Goal: Task Accomplishment & Management: Complete application form

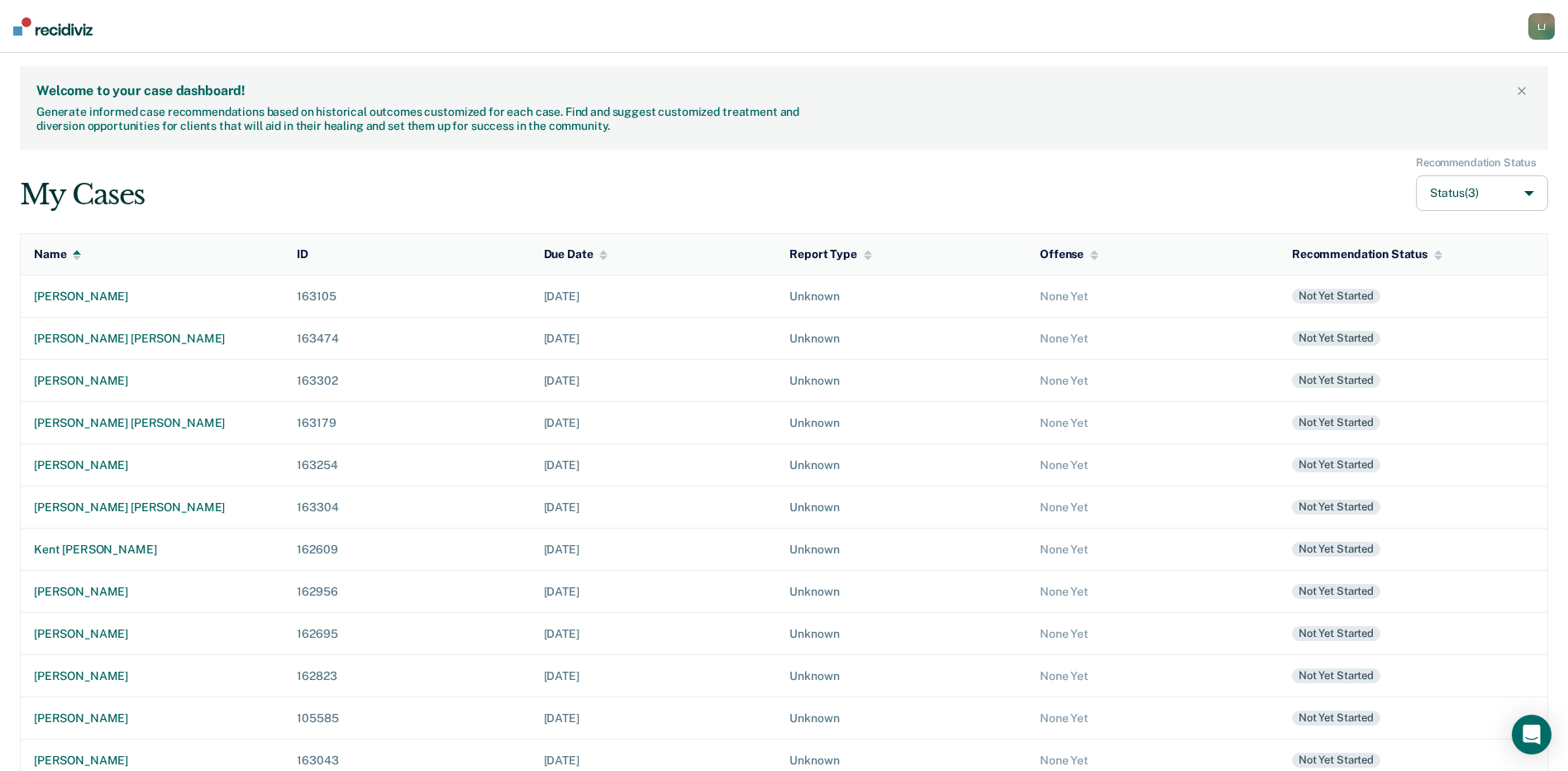
click at [735, 185] on div "My Cases Recommendation Status Status (3)" at bounding box center [784, 183] width 1528 height 55
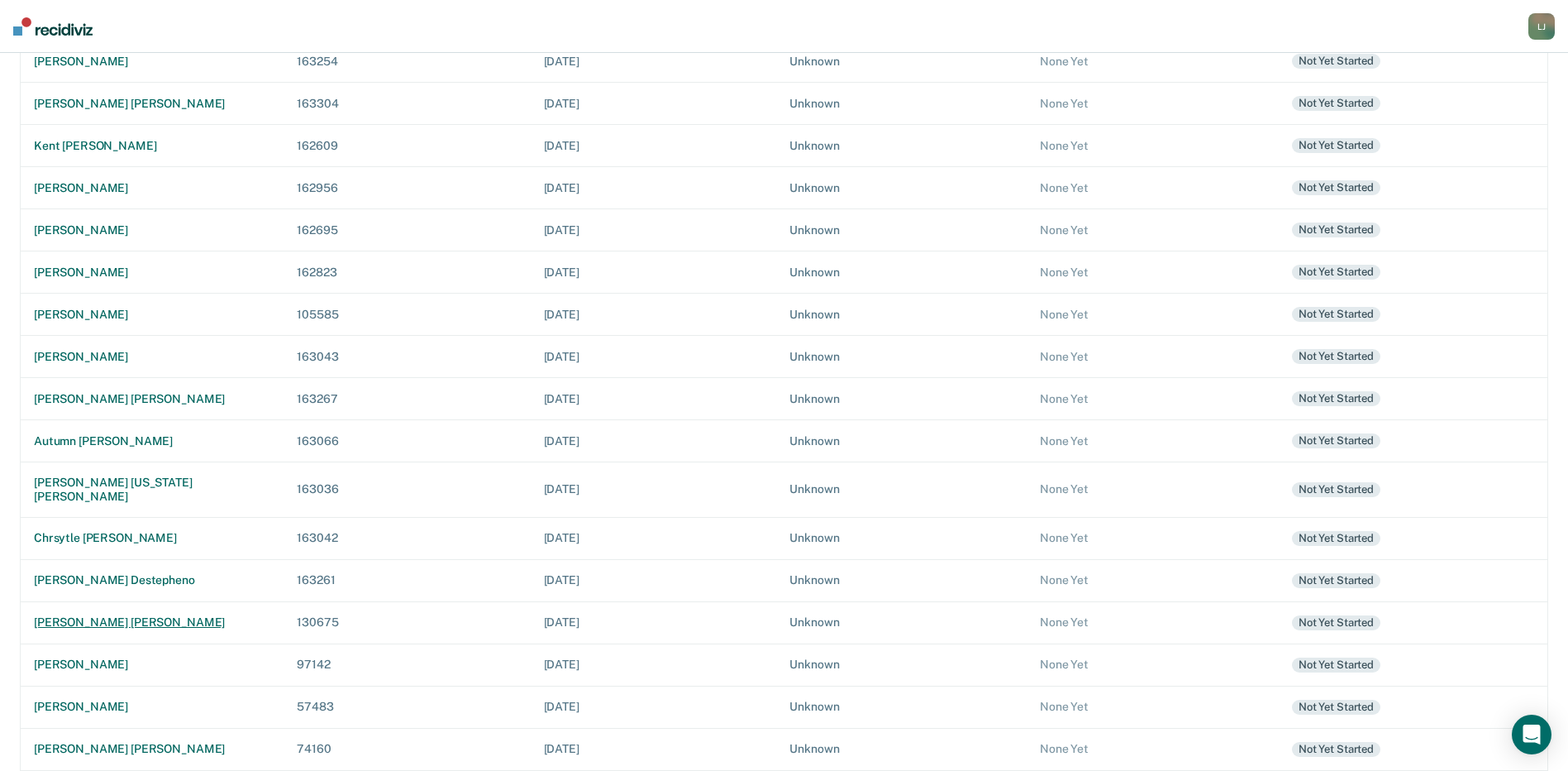
click at [98, 615] on div "[PERSON_NAME] [PERSON_NAME]" at bounding box center [152, 622] width 237 height 14
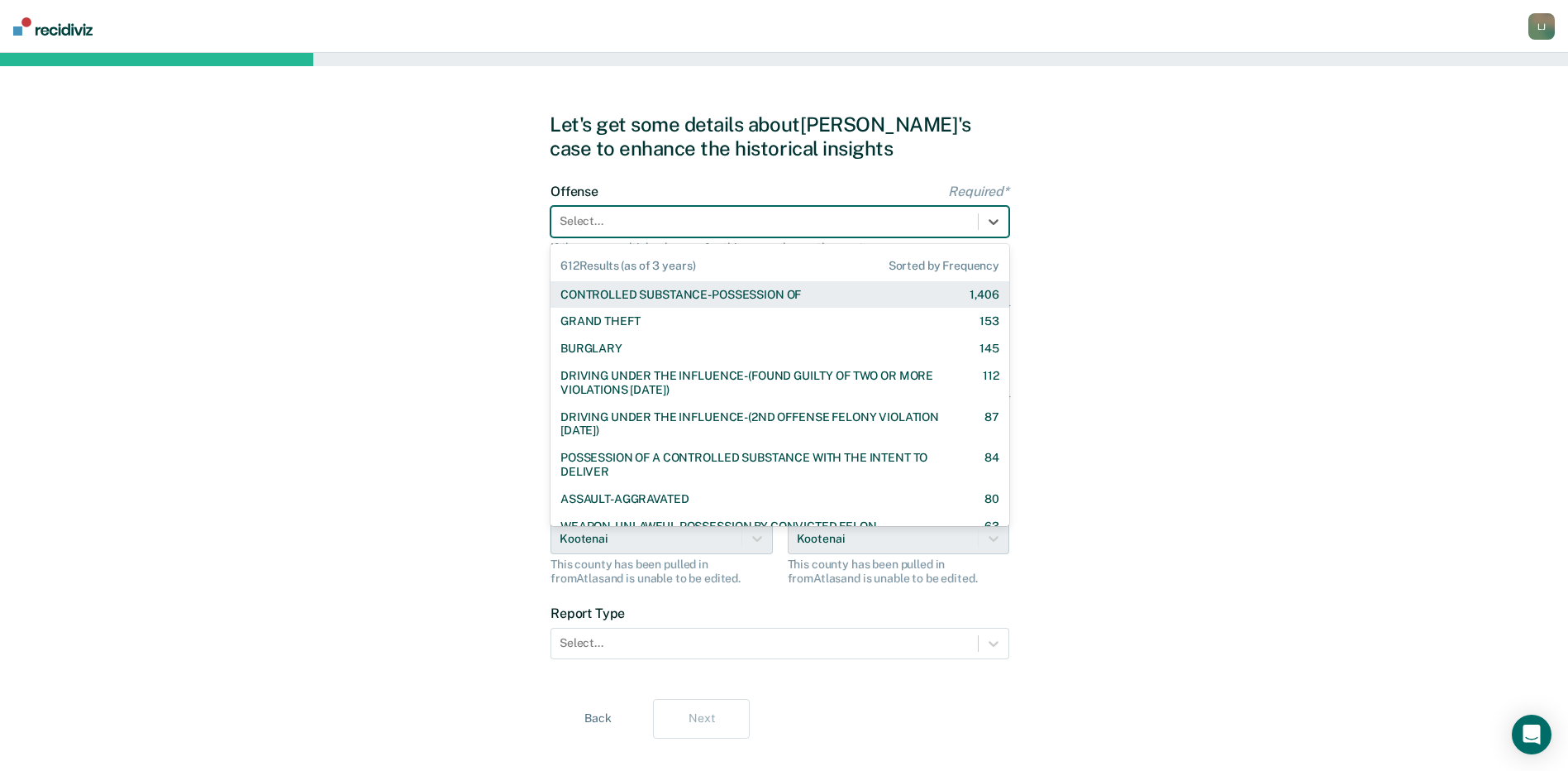
click at [650, 217] on div at bounding box center [765, 221] width 410 height 17
click at [651, 301] on div "CONTROLLED SUBSTANCE-POSSESSION OF" at bounding box center [681, 294] width 241 height 14
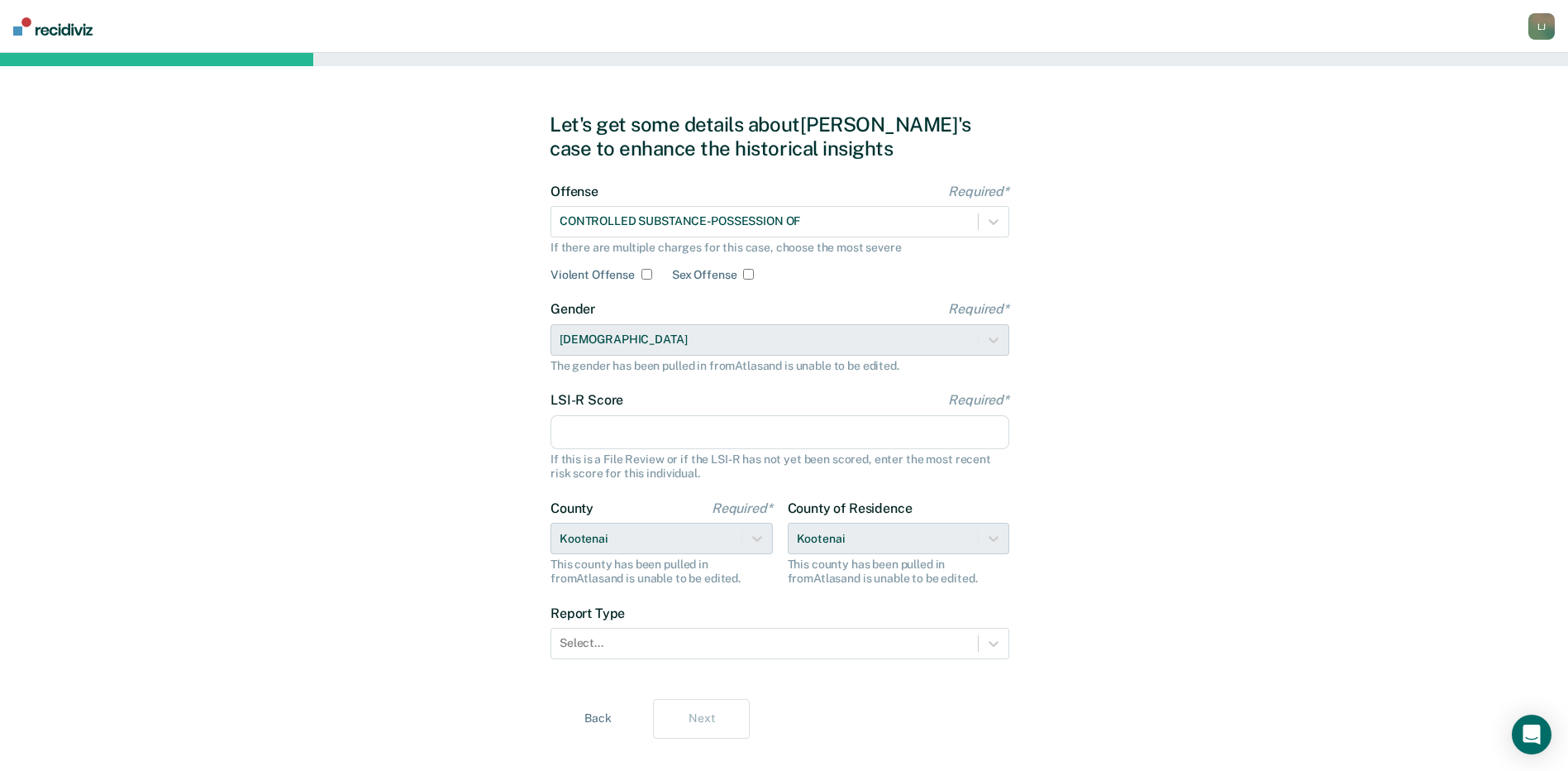
click at [615, 434] on input "LSI-R Score Required*" at bounding box center [779, 432] width 459 height 35
type input "26"
click at [641, 643] on div at bounding box center [765, 643] width 410 height 17
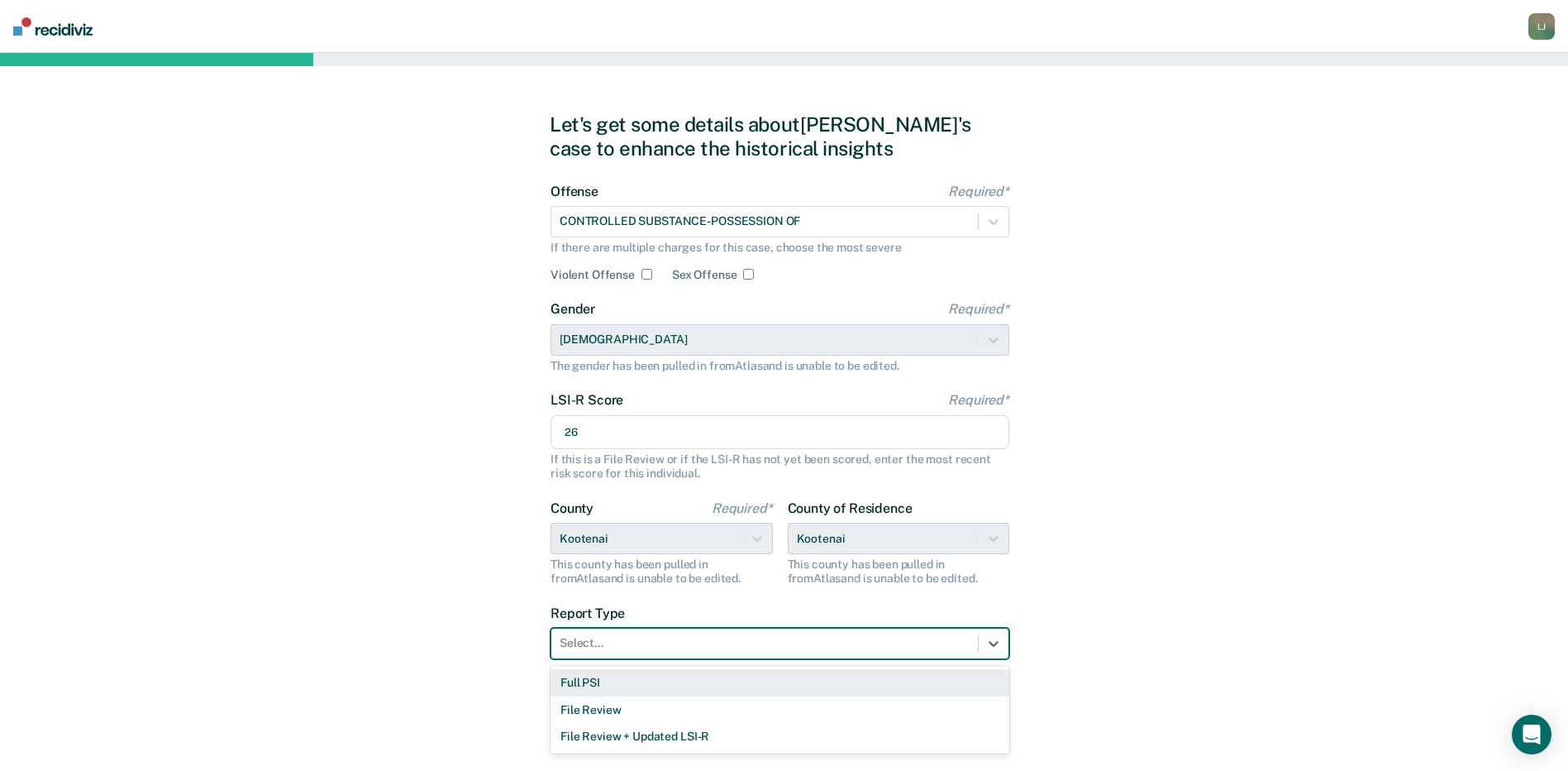
click at [610, 684] on div "Full PSI" at bounding box center [779, 683] width 459 height 27
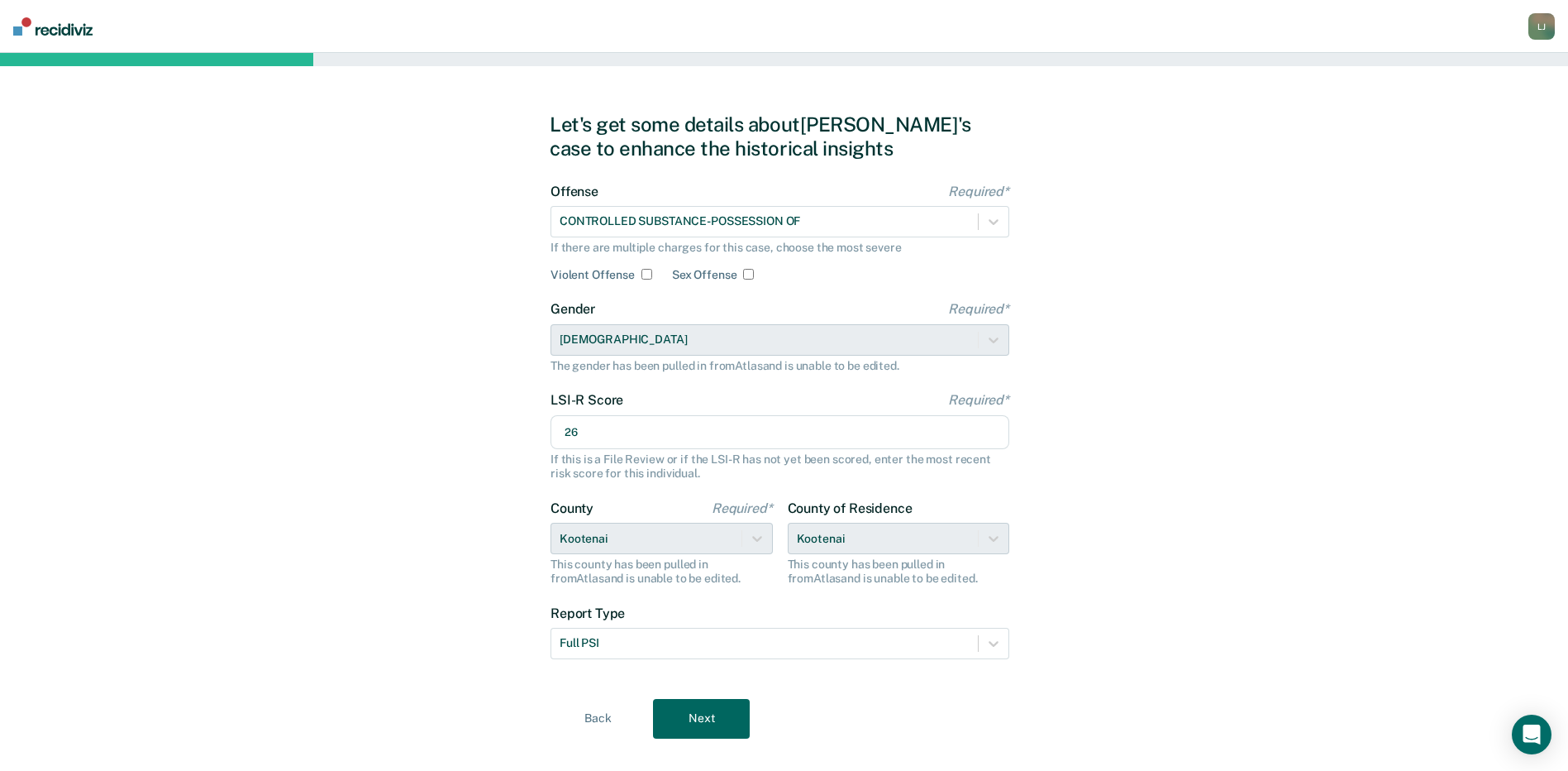
click at [691, 720] on button "Next" at bounding box center [701, 718] width 97 height 40
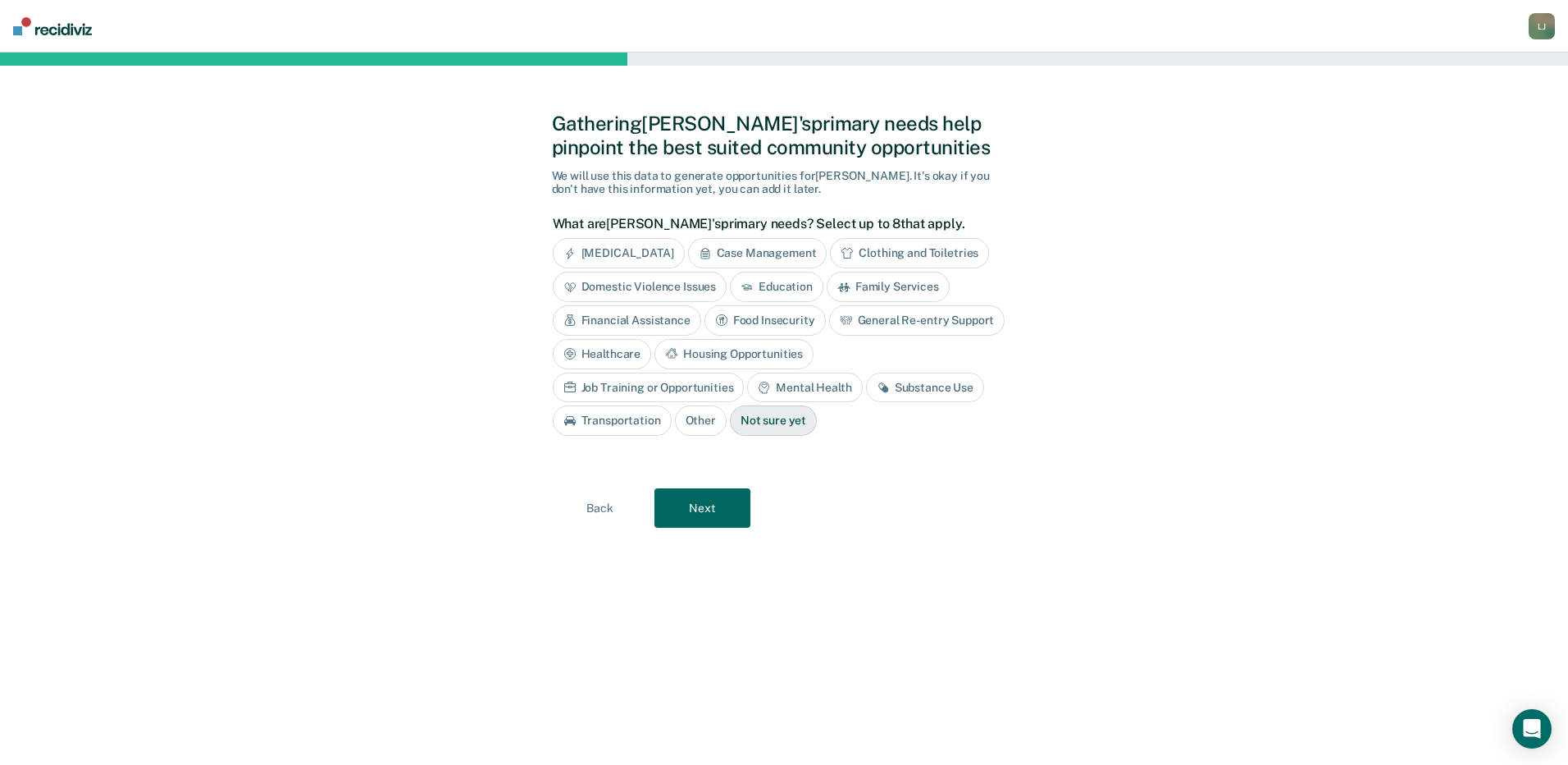
click at [698, 507] on button "Next" at bounding box center [702, 507] width 96 height 40
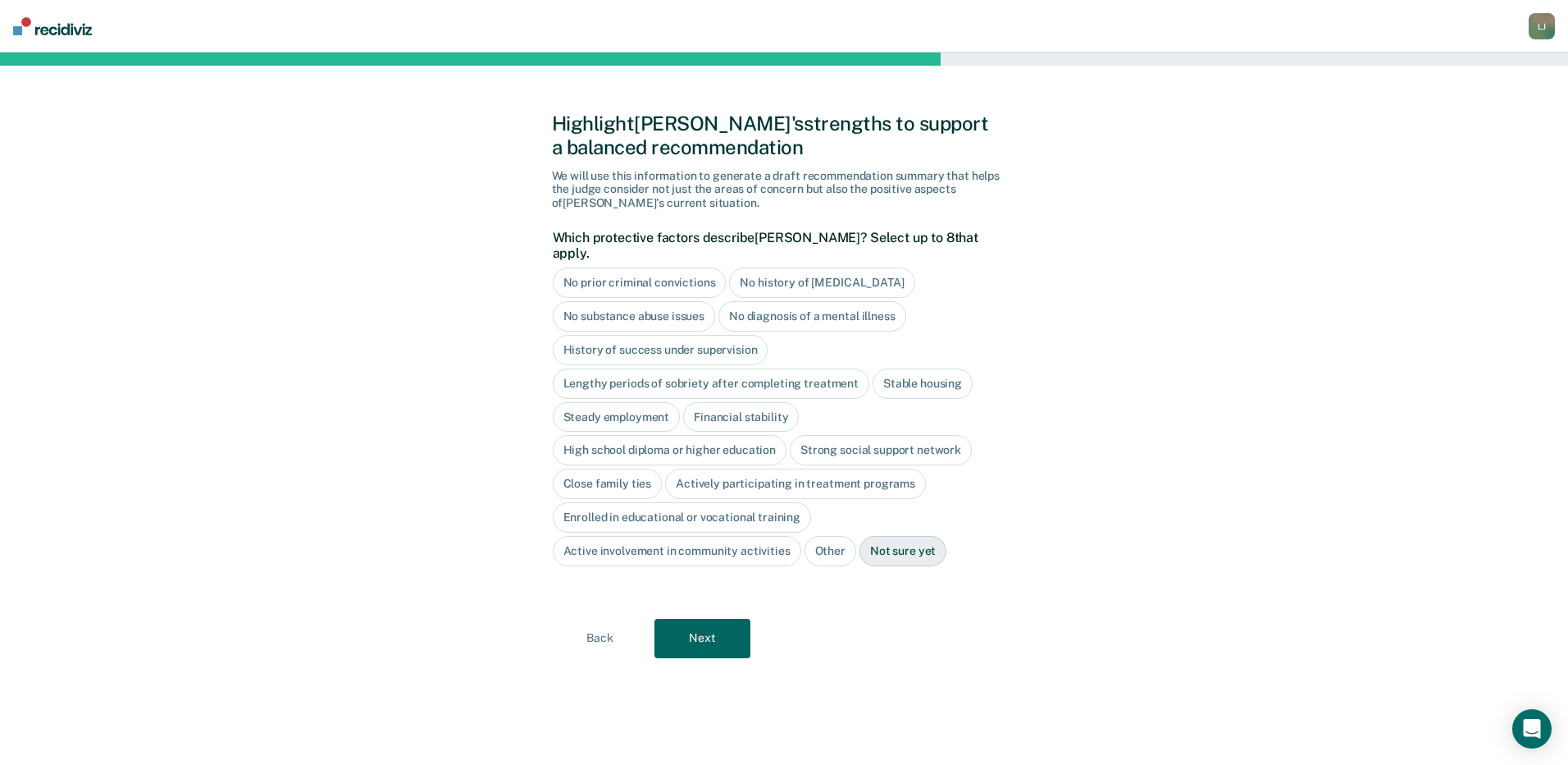
click at [604, 620] on button "Back" at bounding box center [600, 638] width 96 height 40
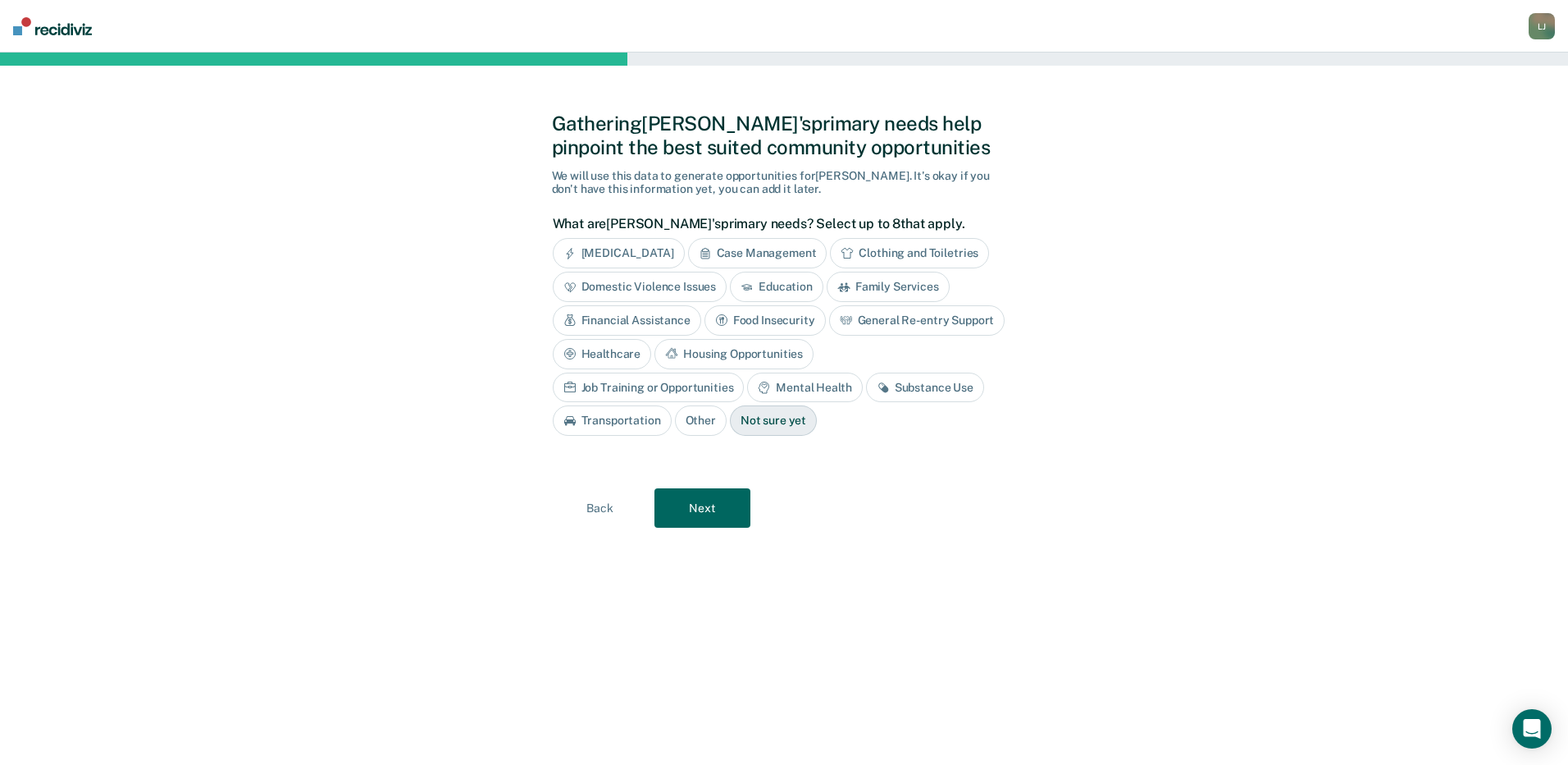
click at [747, 385] on div "Mental Health" at bounding box center [804, 388] width 114 height 30
click at [885, 385] on div "Substance Use" at bounding box center [944, 388] width 118 height 30
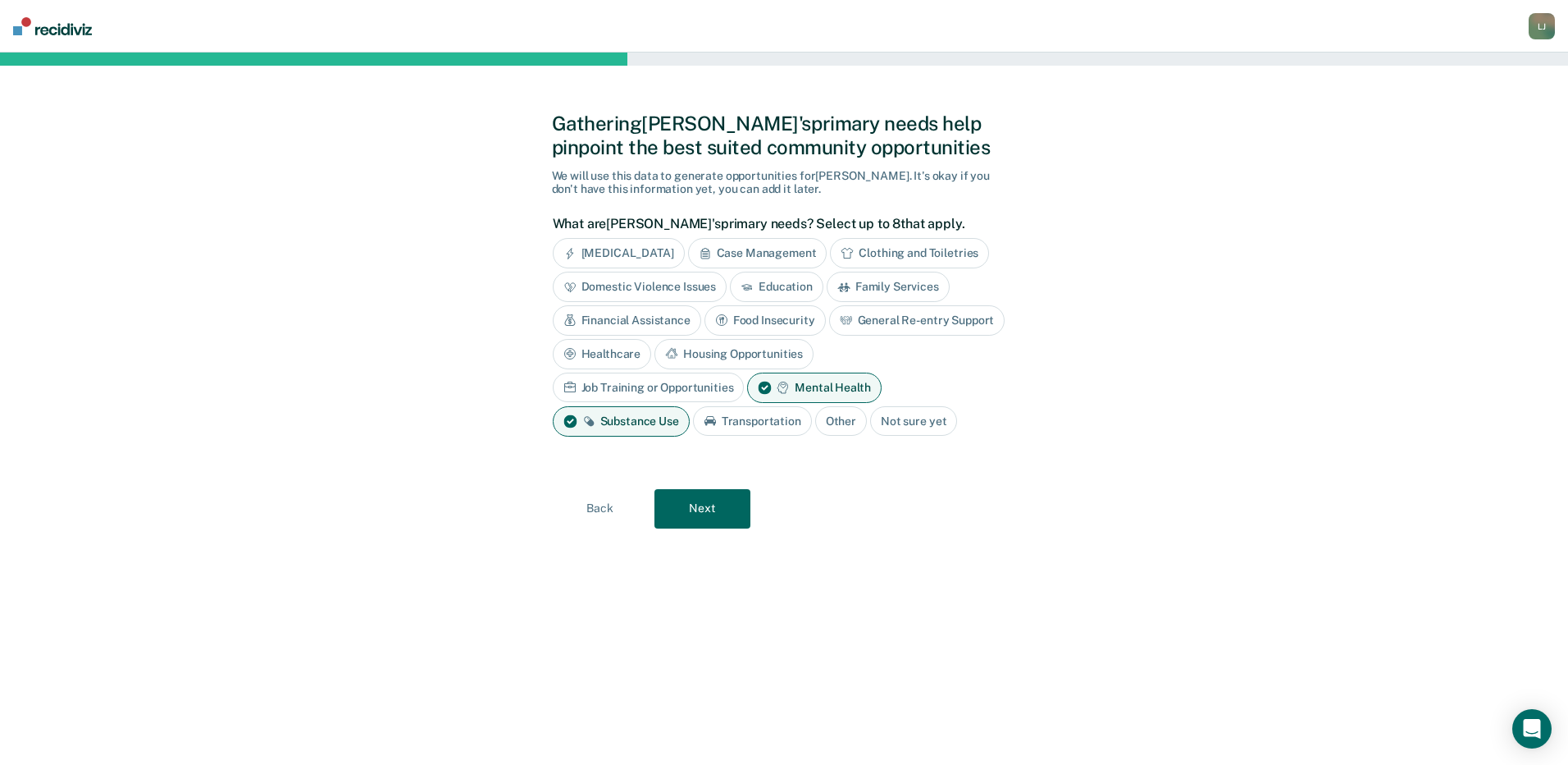
click at [728, 503] on button "Next" at bounding box center [702, 508] width 96 height 40
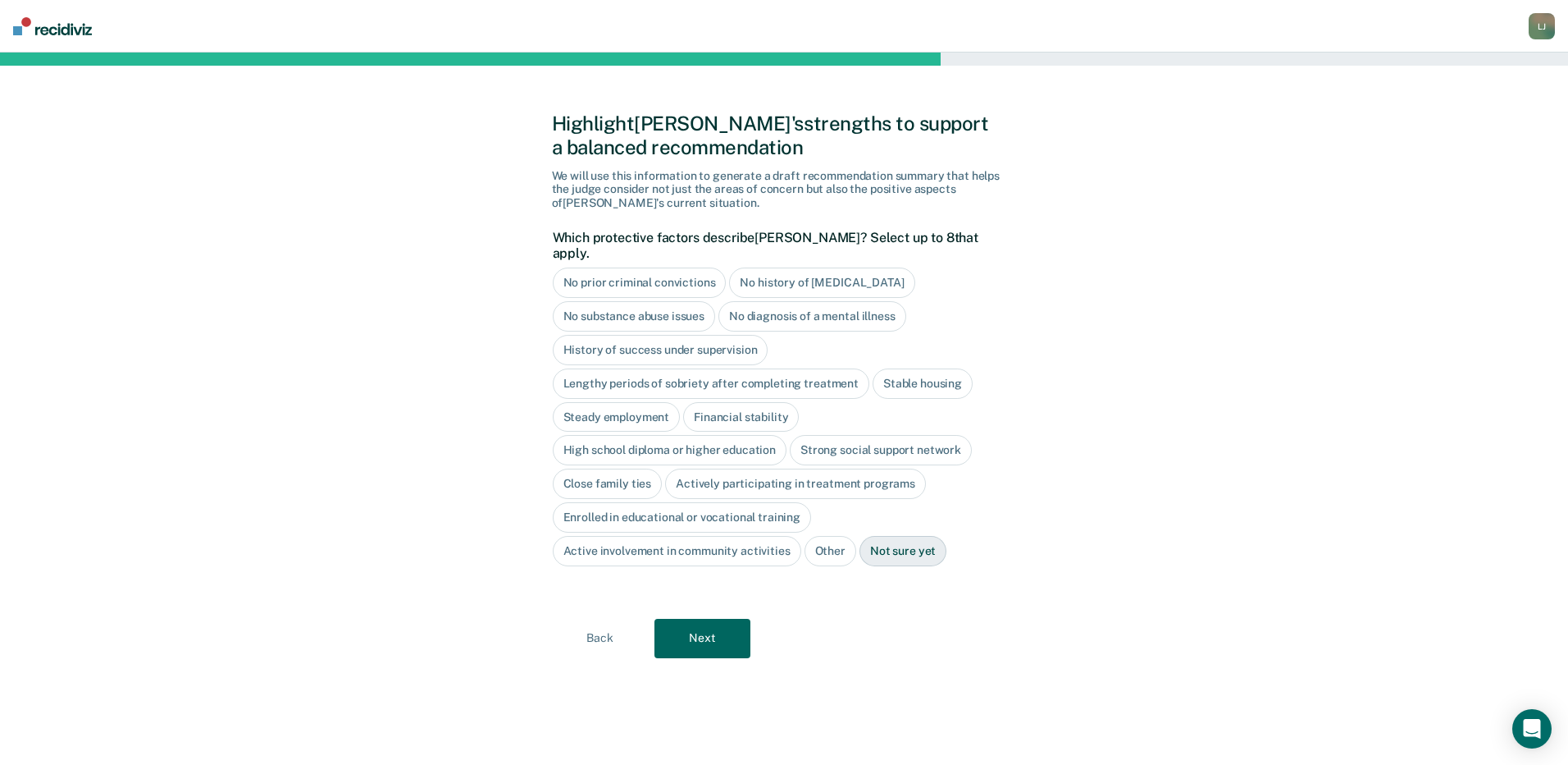
click at [633, 469] on div "Close family ties" at bounding box center [607, 484] width 110 height 30
click at [646, 435] on div "High school diploma or higher education" at bounding box center [670, 450] width 235 height 30
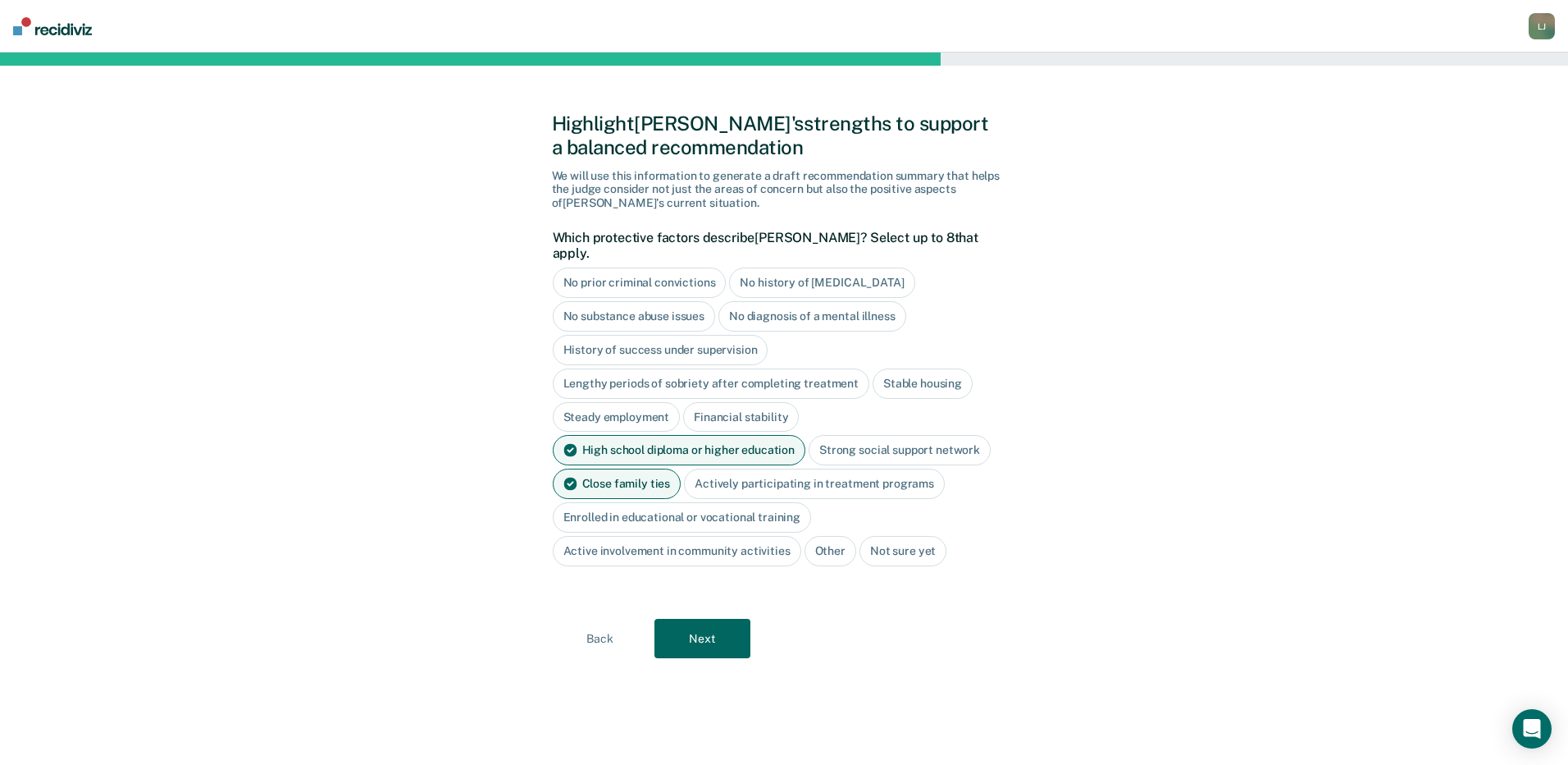
click at [755, 469] on div "Actively participating in treatment programs" at bounding box center [814, 484] width 261 height 30
click at [703, 619] on button "Next" at bounding box center [702, 638] width 96 height 40
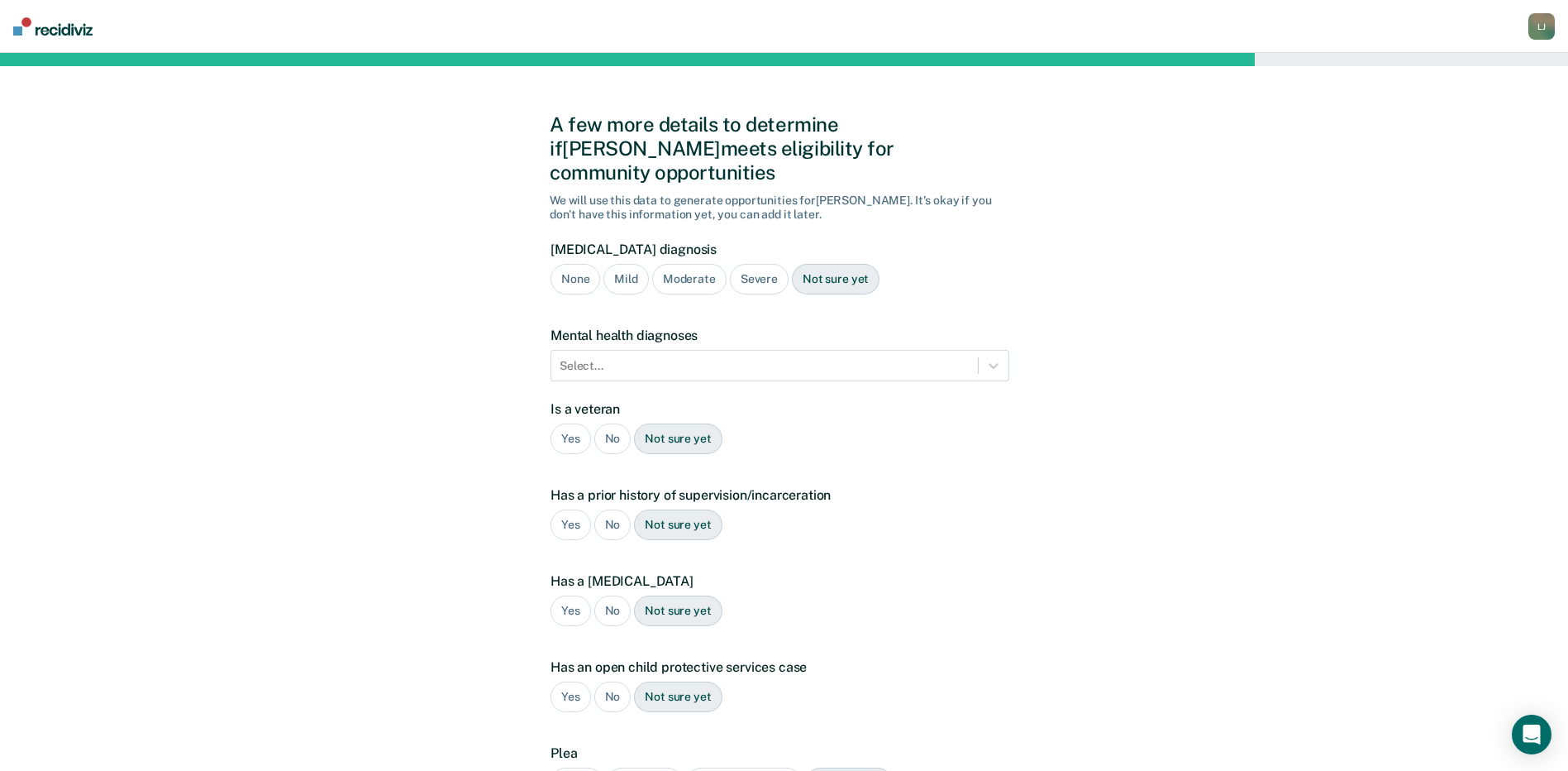
click at [755, 264] on div "Severe" at bounding box center [759, 279] width 59 height 31
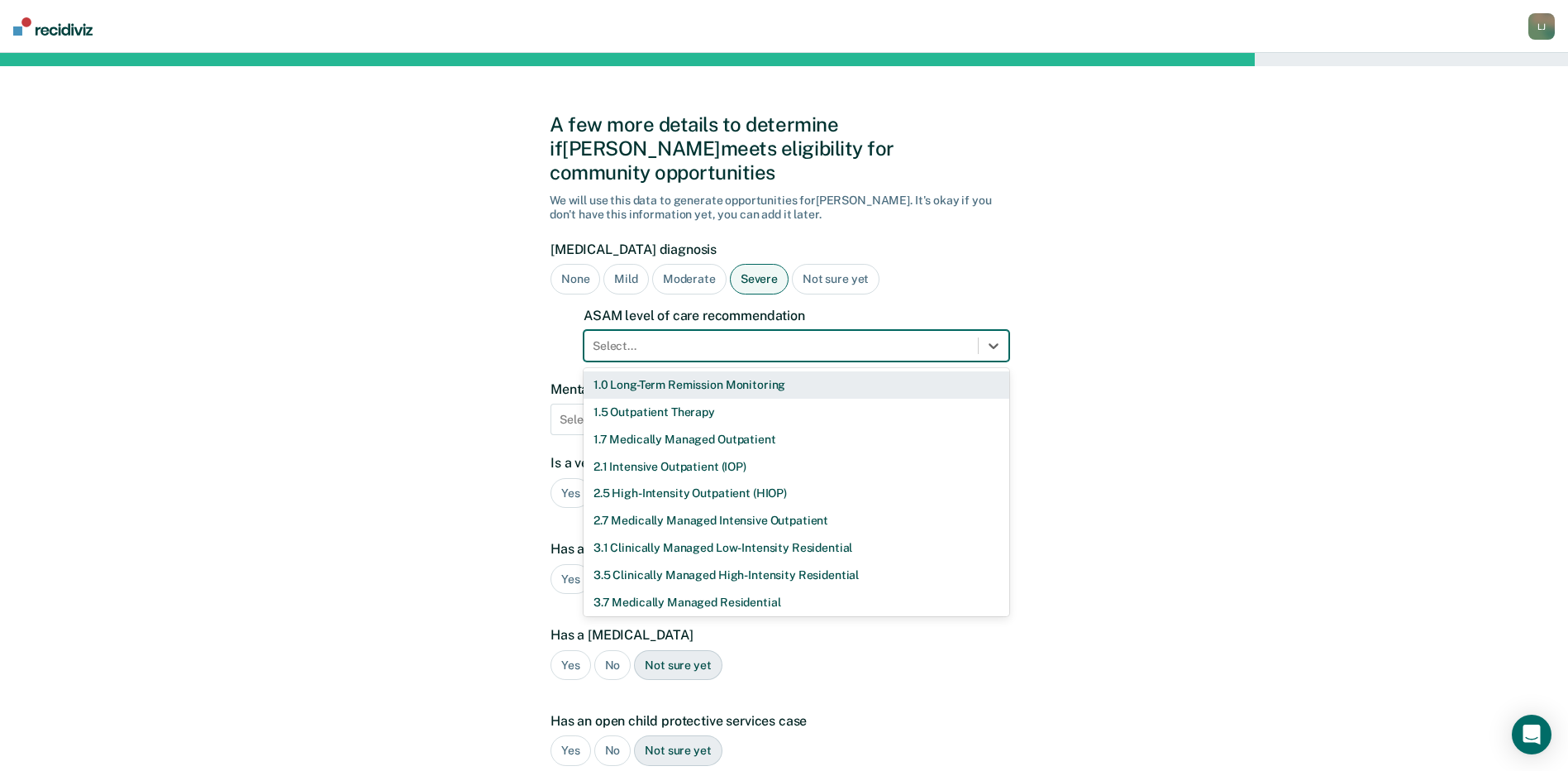
click at [640, 338] on div at bounding box center [781, 346] width 377 height 17
click at [631, 453] on div "2.1 Intensive Outpatient (IOP)" at bounding box center [796, 467] width 426 height 27
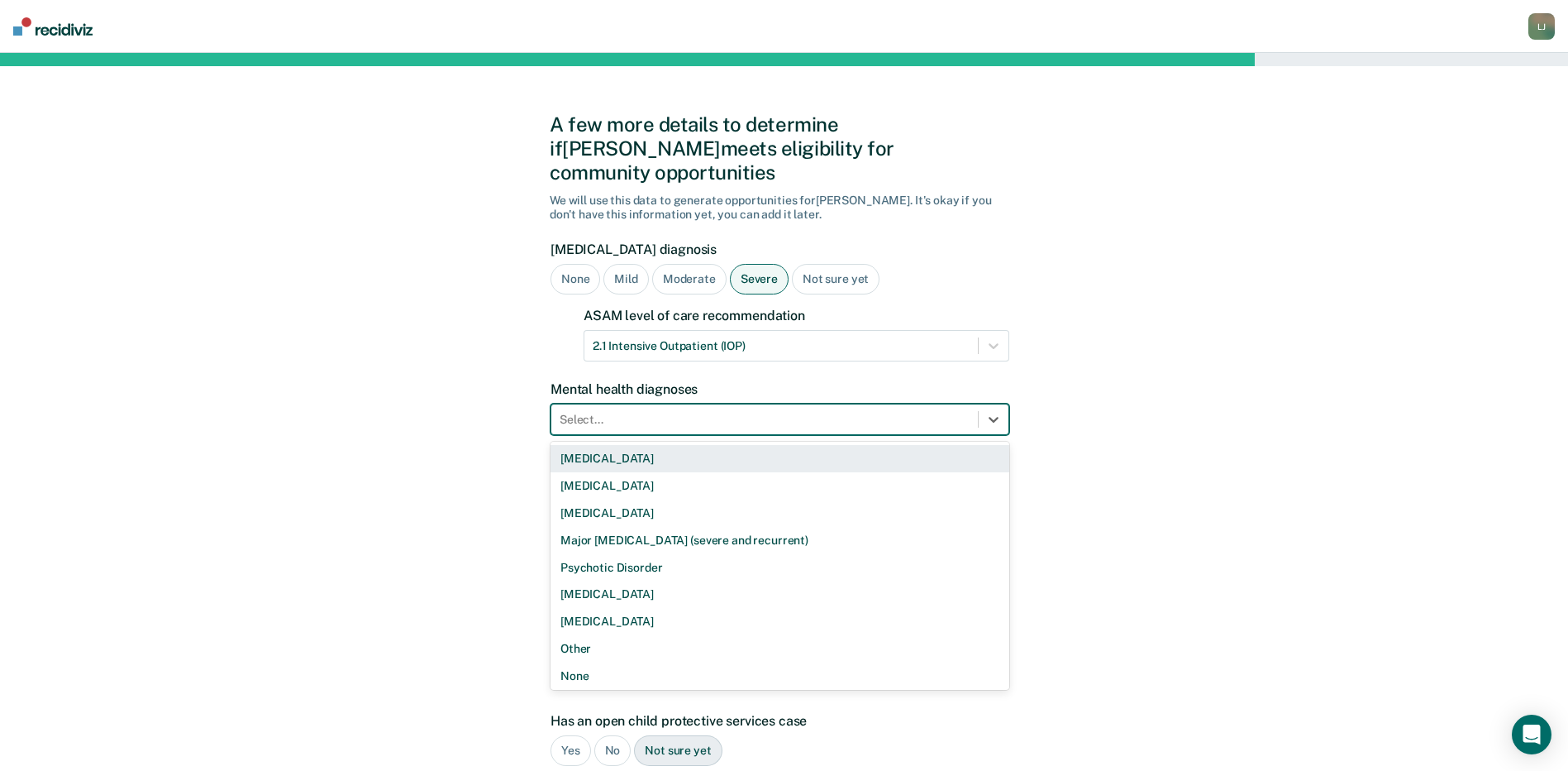
click at [614, 411] on div at bounding box center [765, 419] width 410 height 17
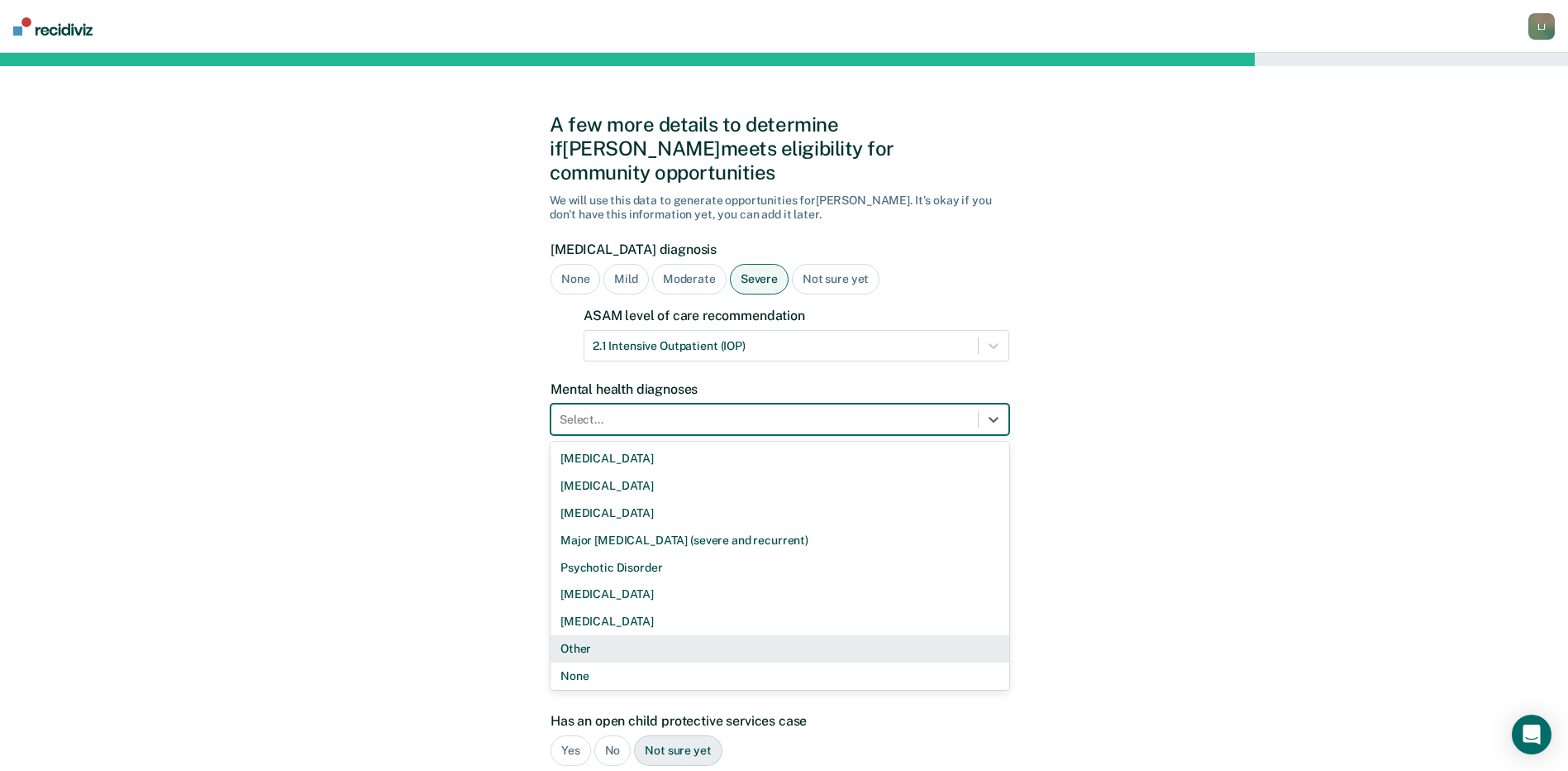
click at [602, 635] on div "Other" at bounding box center [779, 649] width 459 height 27
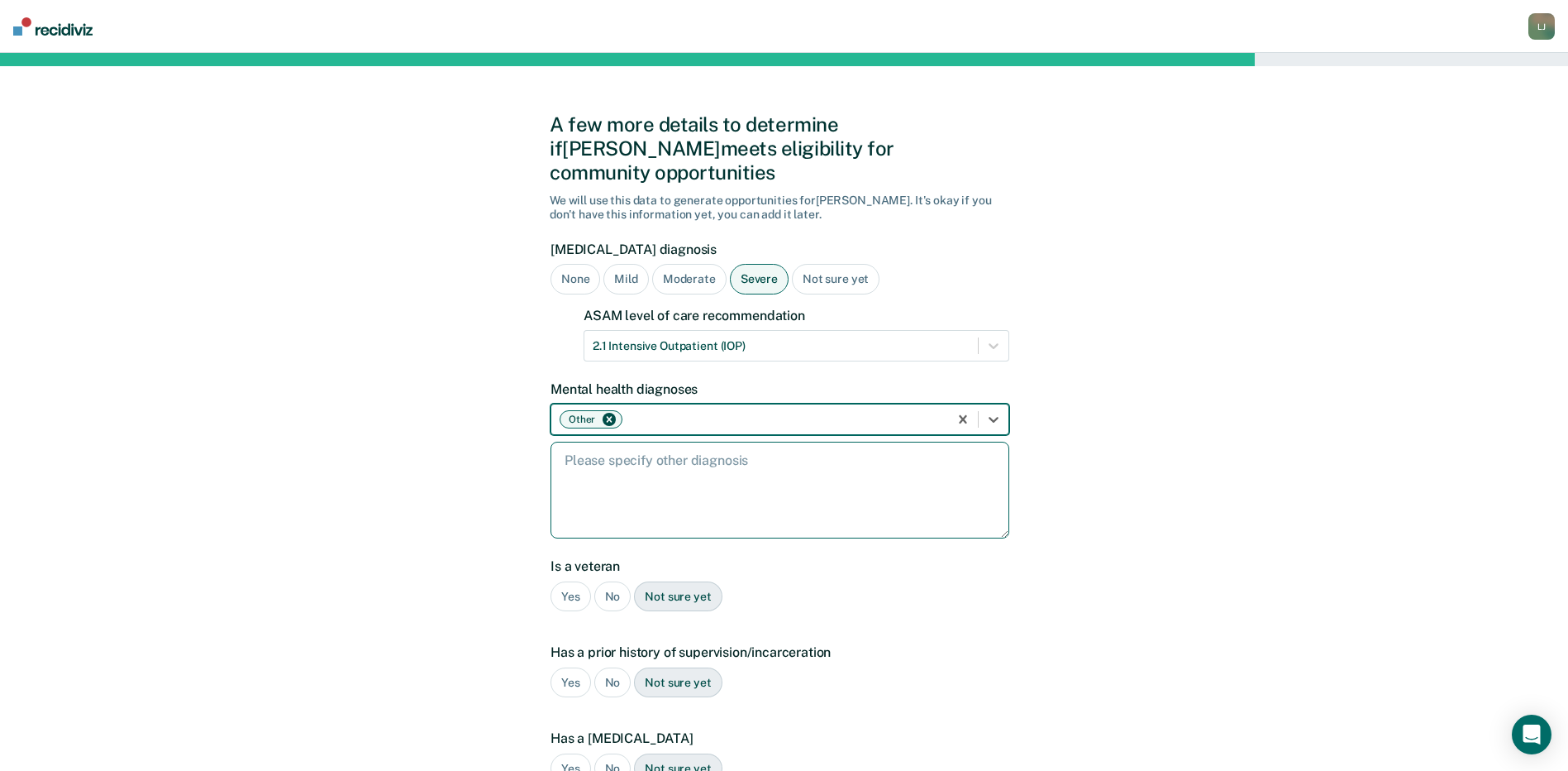
click at [713, 473] on textarea at bounding box center [779, 490] width 459 height 97
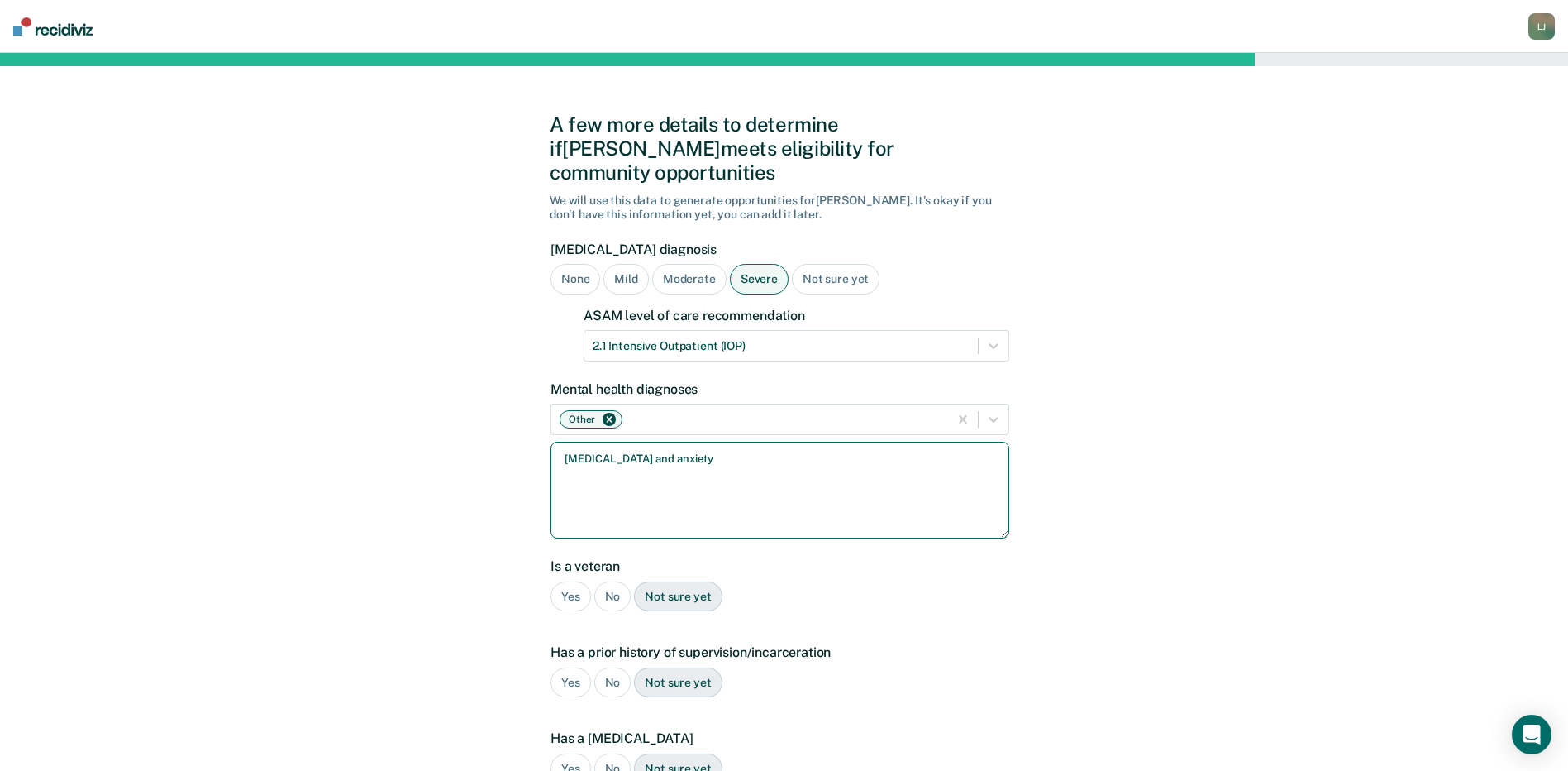
type textarea "[MEDICAL_DATA] and anxiety"
click at [614, 581] on div "No" at bounding box center [613, 596] width 37 height 31
click at [572, 668] on div "Yes" at bounding box center [571, 683] width 41 height 31
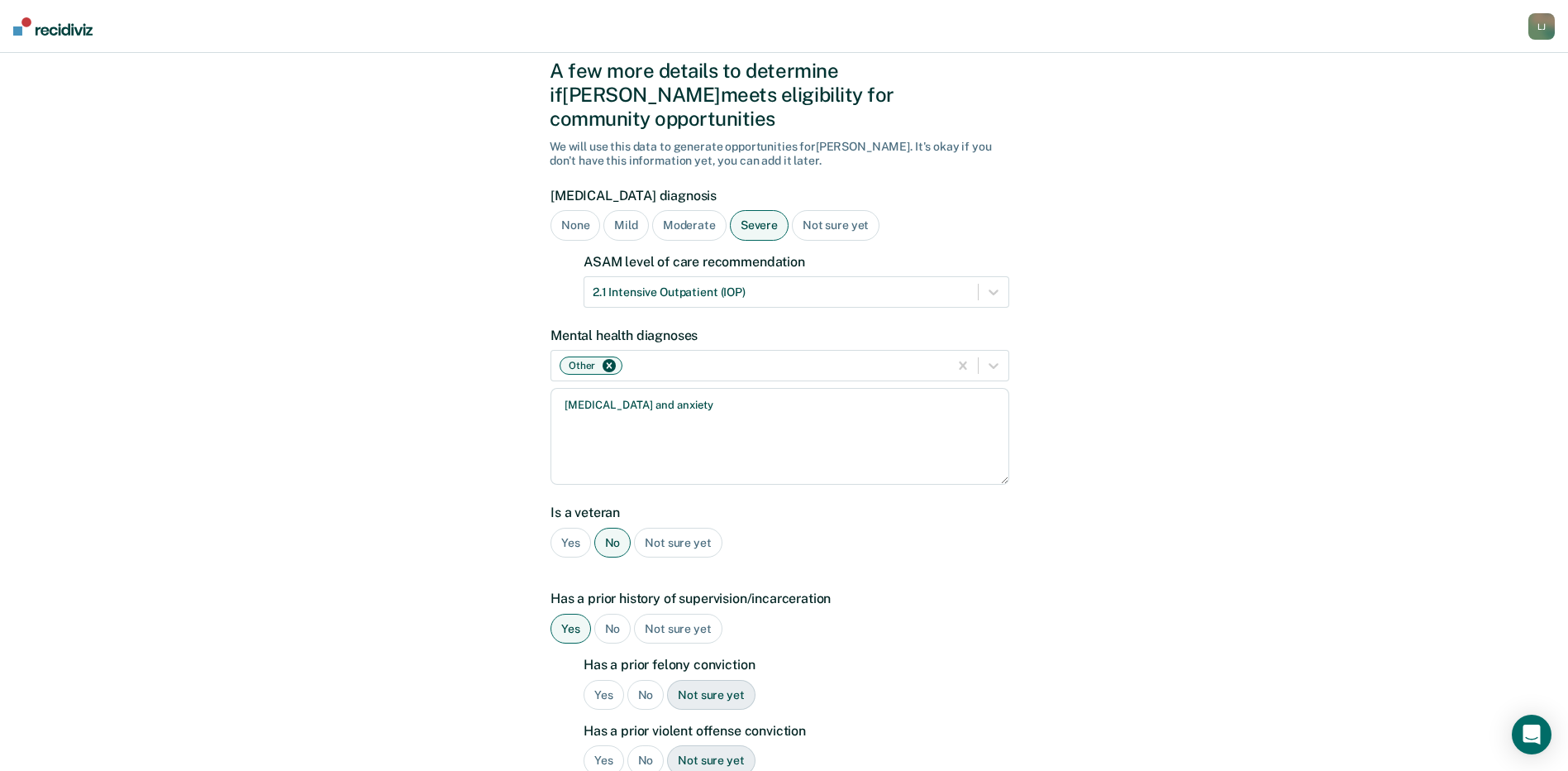
scroll to position [82, 0]
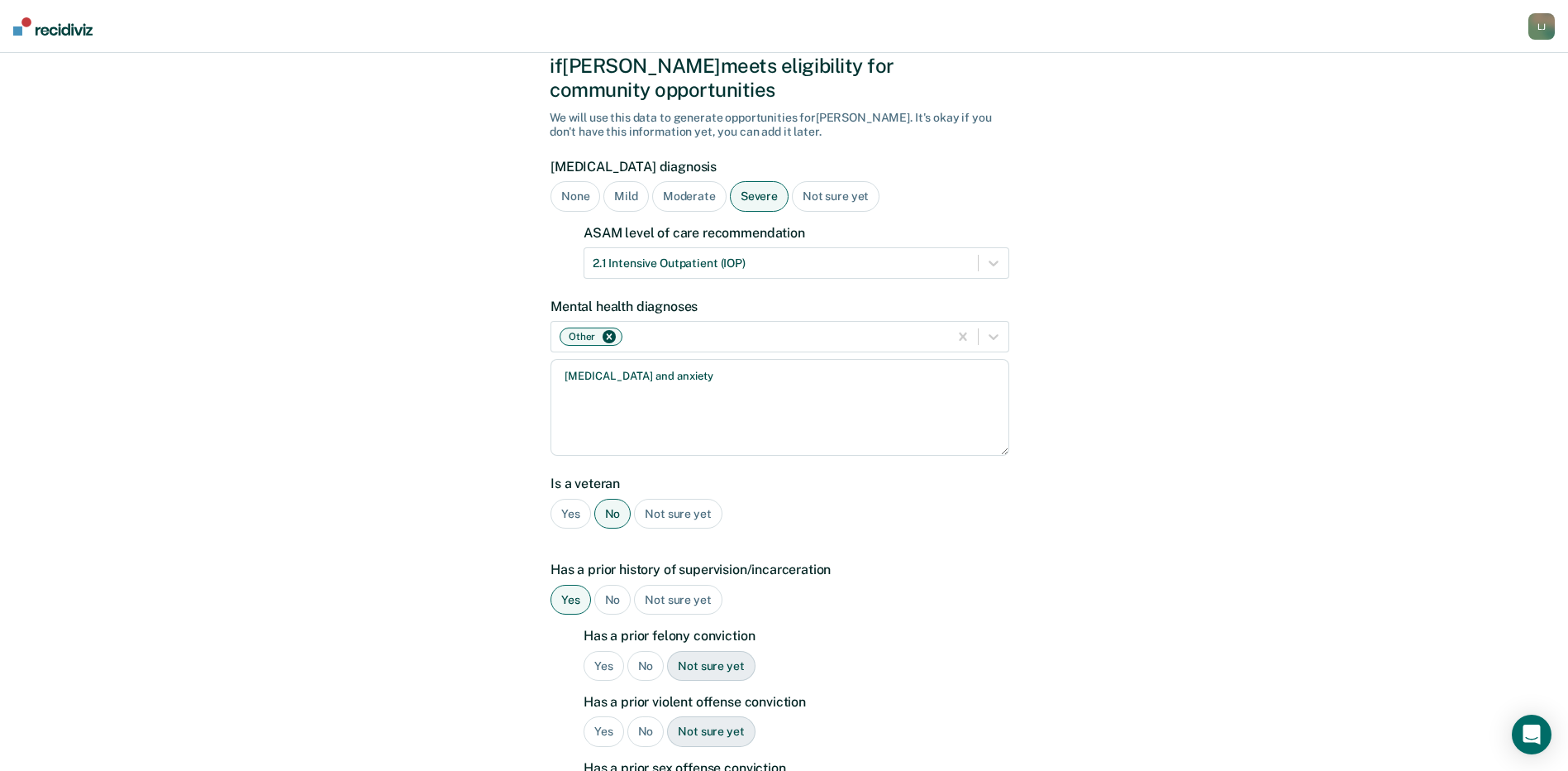
click at [605, 651] on div "Yes" at bounding box center [604, 666] width 41 height 31
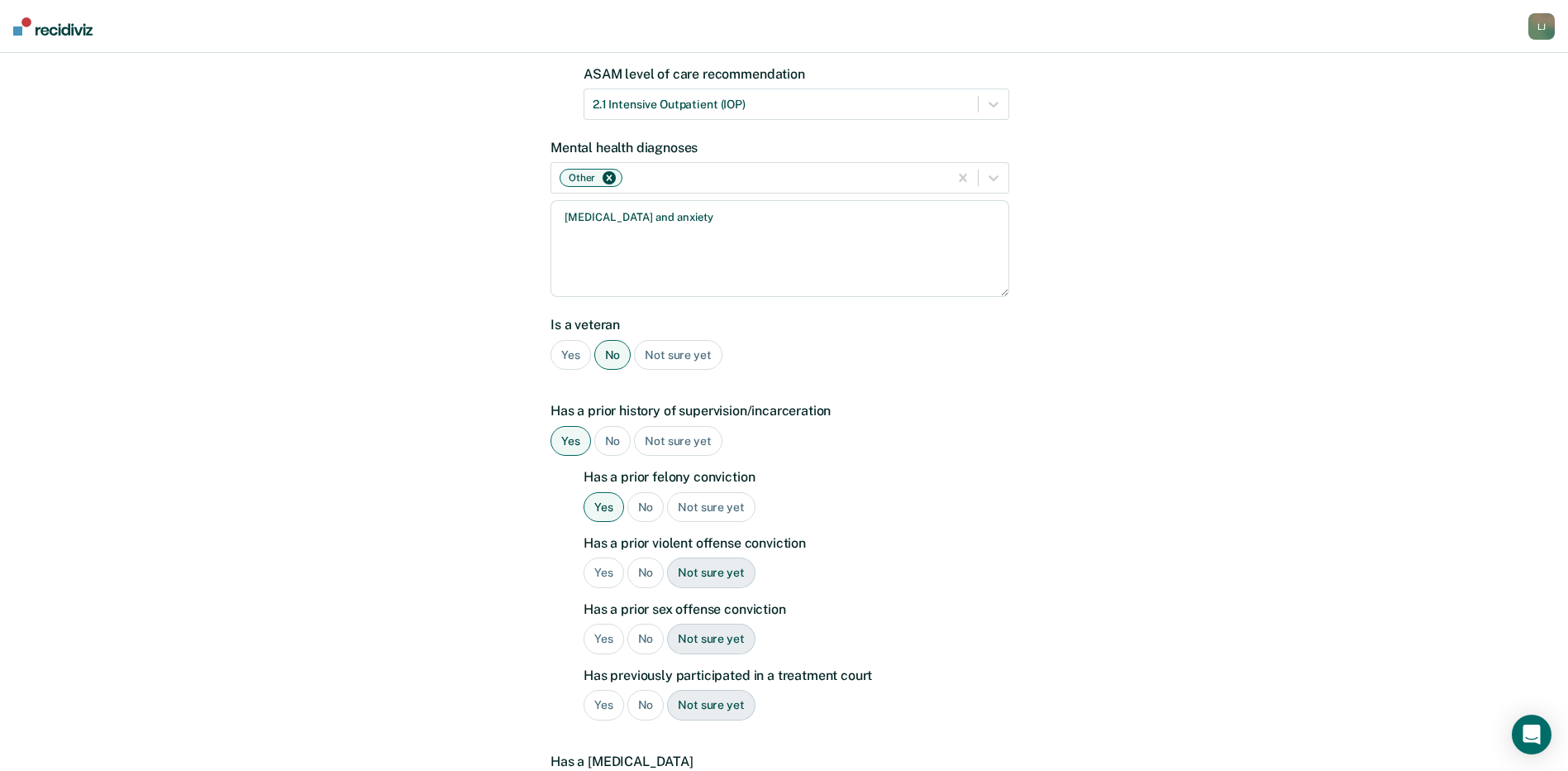
scroll to position [248, 0]
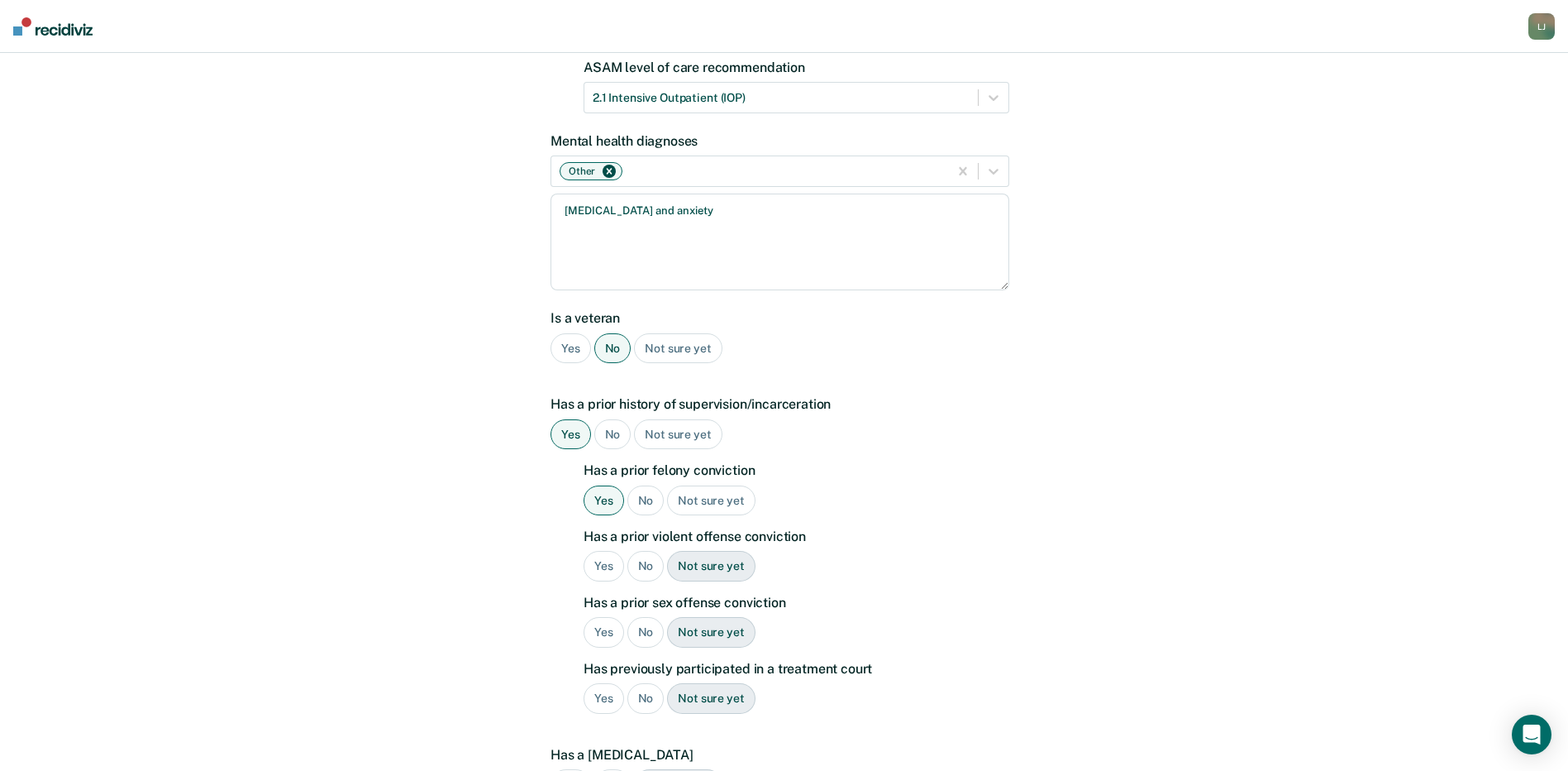
click at [642, 550] on div "No" at bounding box center [646, 566] width 37 height 31
click at [639, 617] on div "No" at bounding box center [646, 632] width 37 height 31
click at [640, 683] on div "No" at bounding box center [646, 698] width 37 height 31
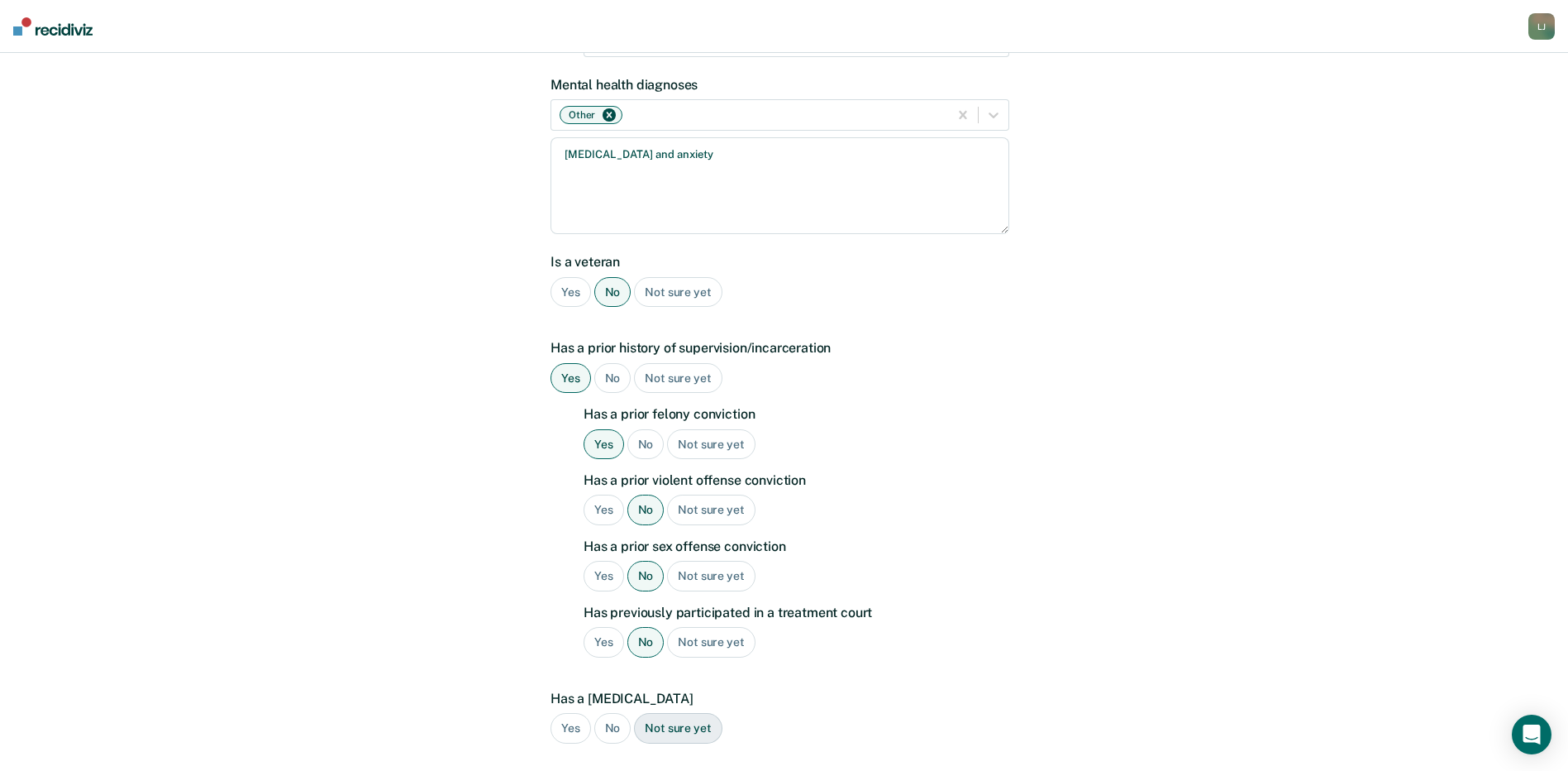
scroll to position [331, 0]
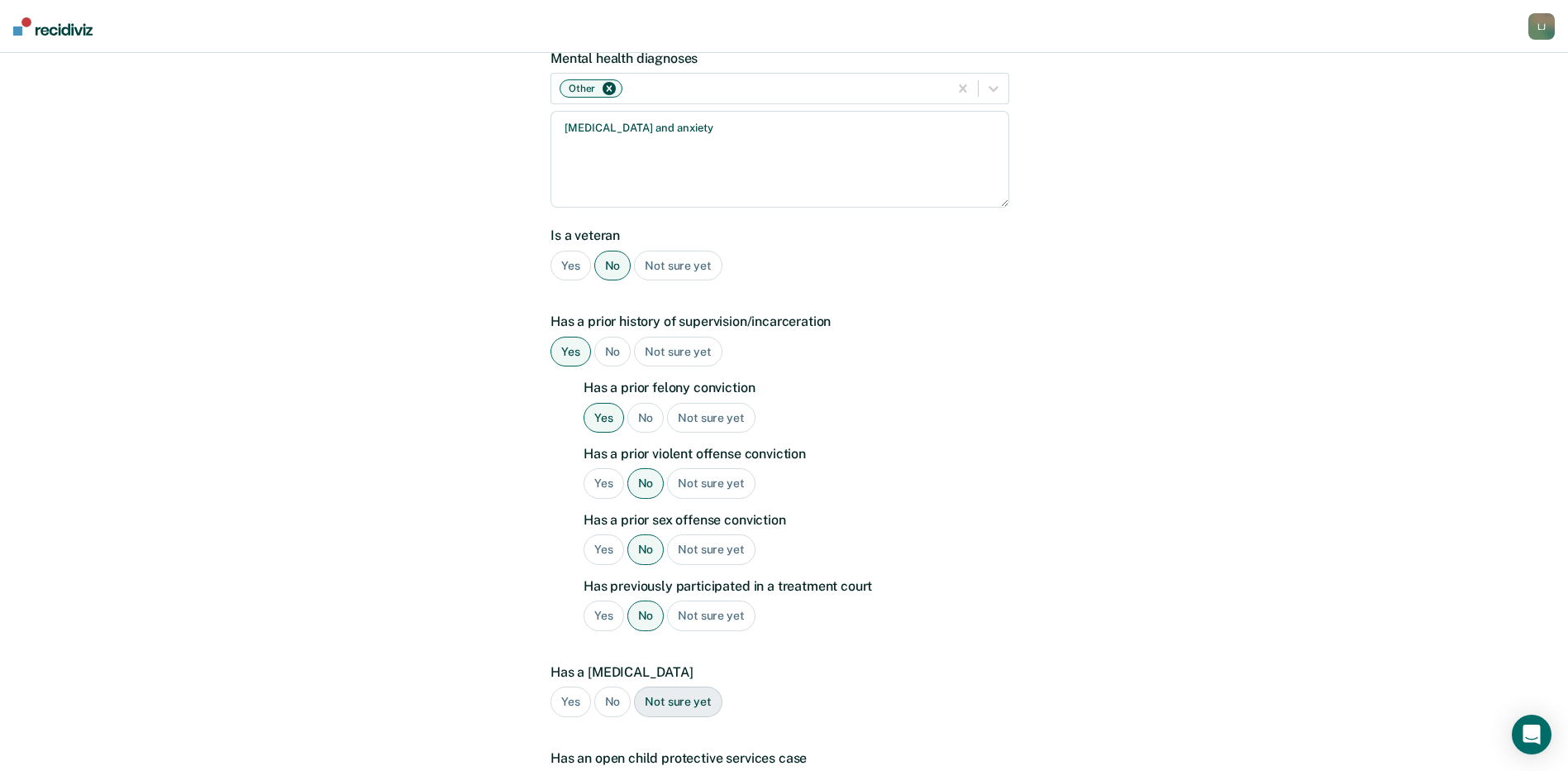
drag, startPoint x: 605, startPoint y: 673, endPoint x: 613, endPoint y: 670, distance: 8.5
click at [606, 686] on div "No" at bounding box center [613, 701] width 37 height 31
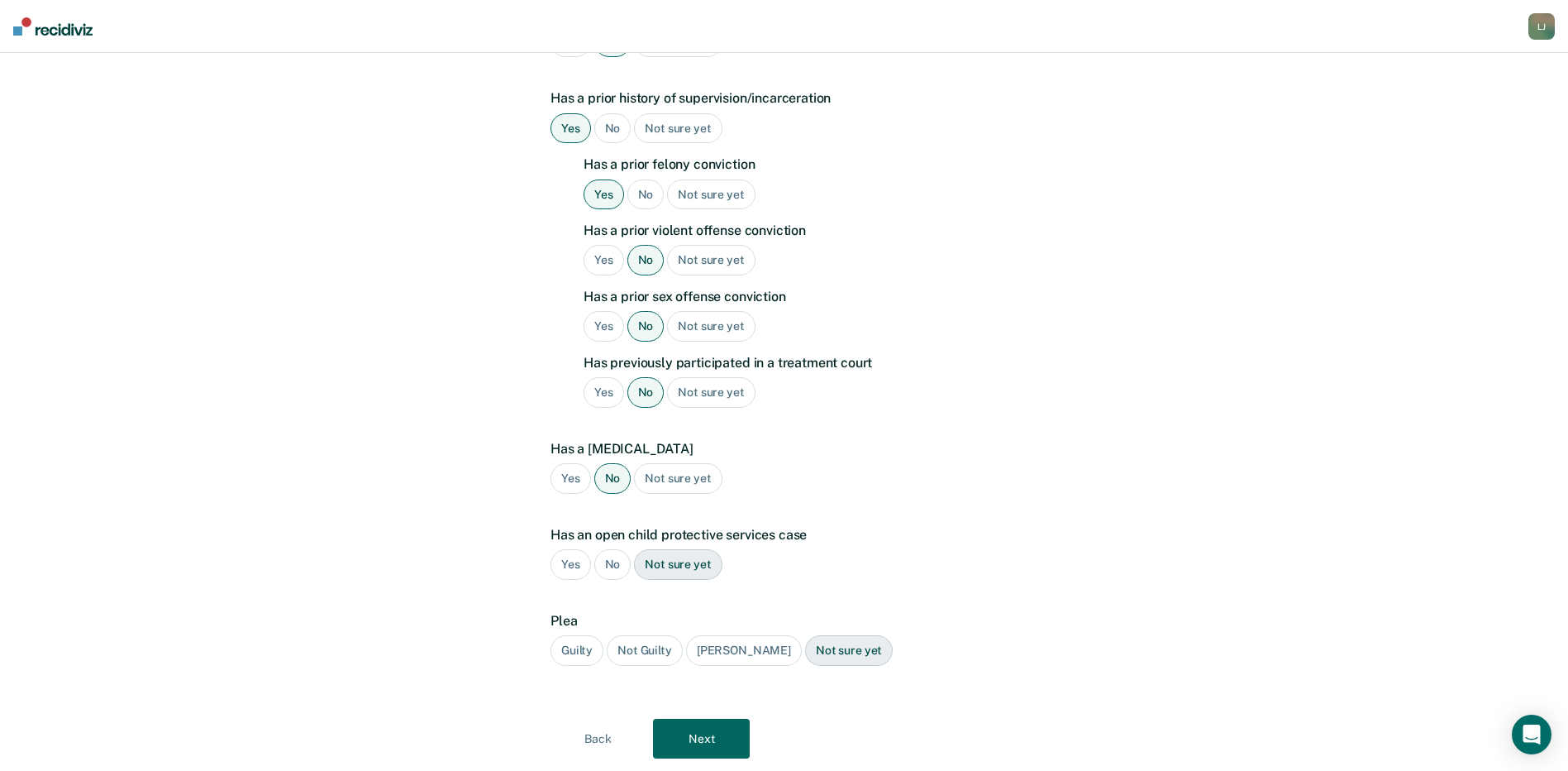
scroll to position [577, 0]
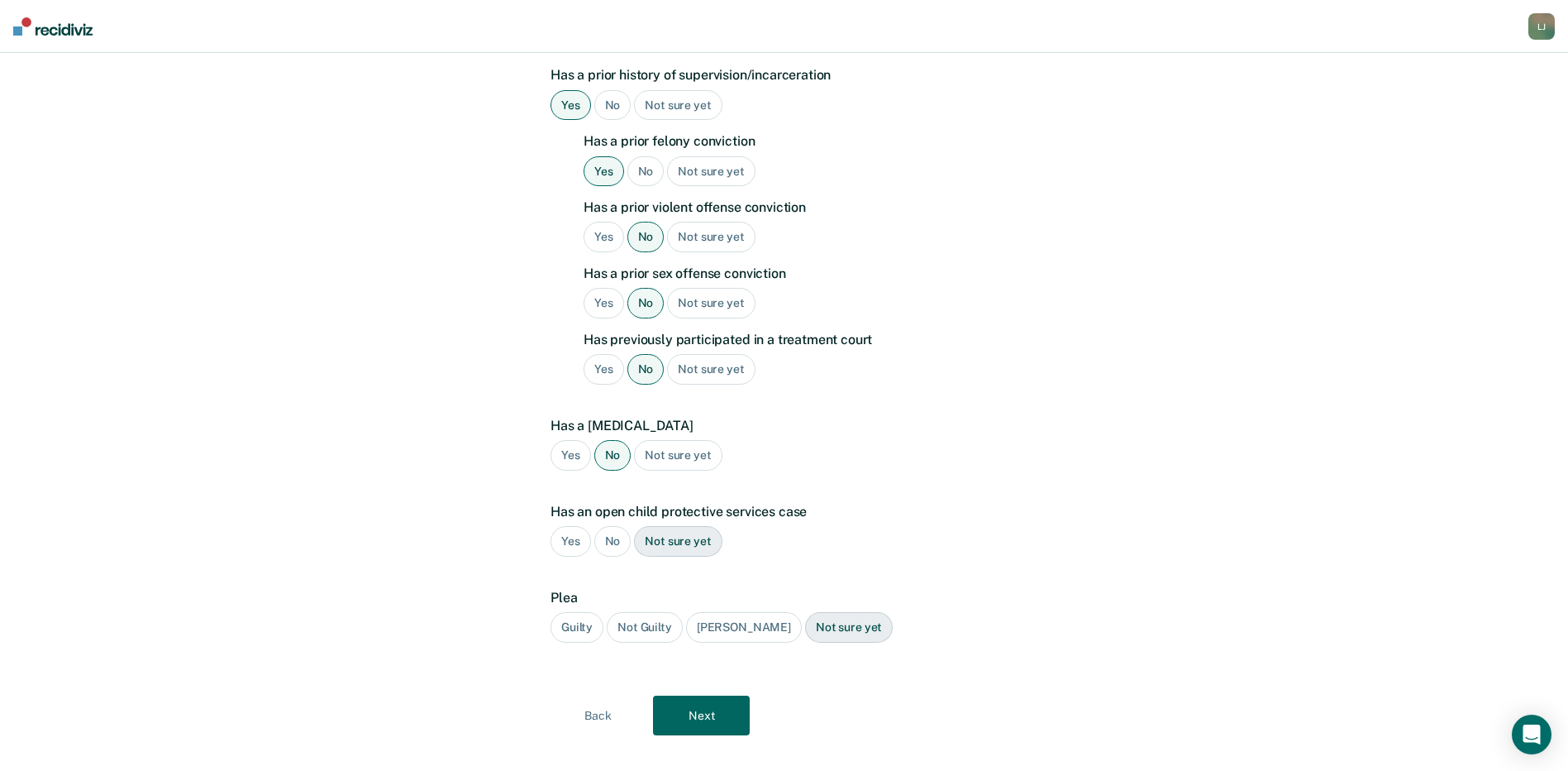
click at [614, 526] on div "No" at bounding box center [613, 541] width 37 height 31
click at [578, 612] on div "Guilty" at bounding box center [577, 627] width 53 height 31
click at [701, 696] on button "Next" at bounding box center [701, 715] width 97 height 40
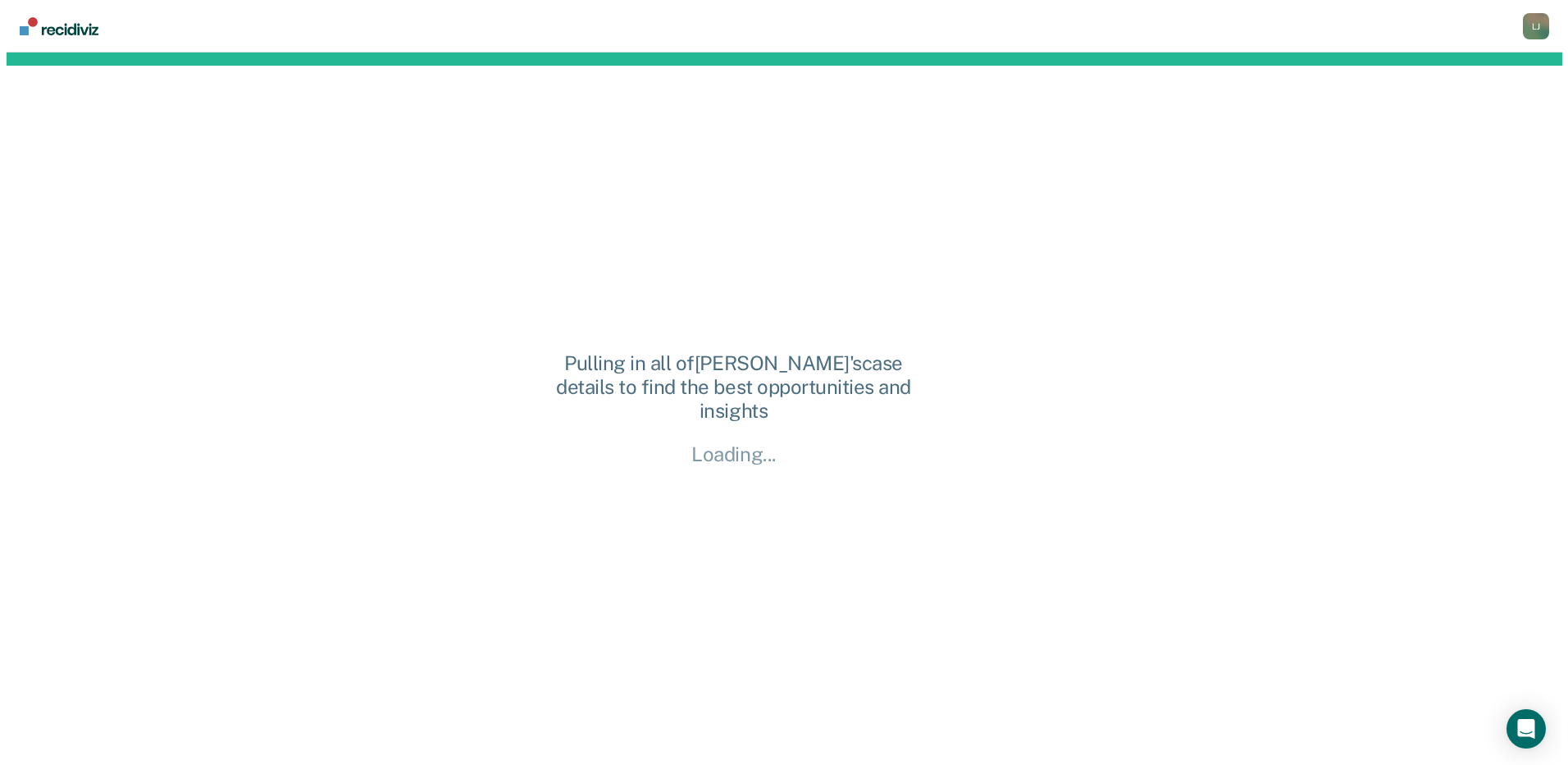
scroll to position [0, 0]
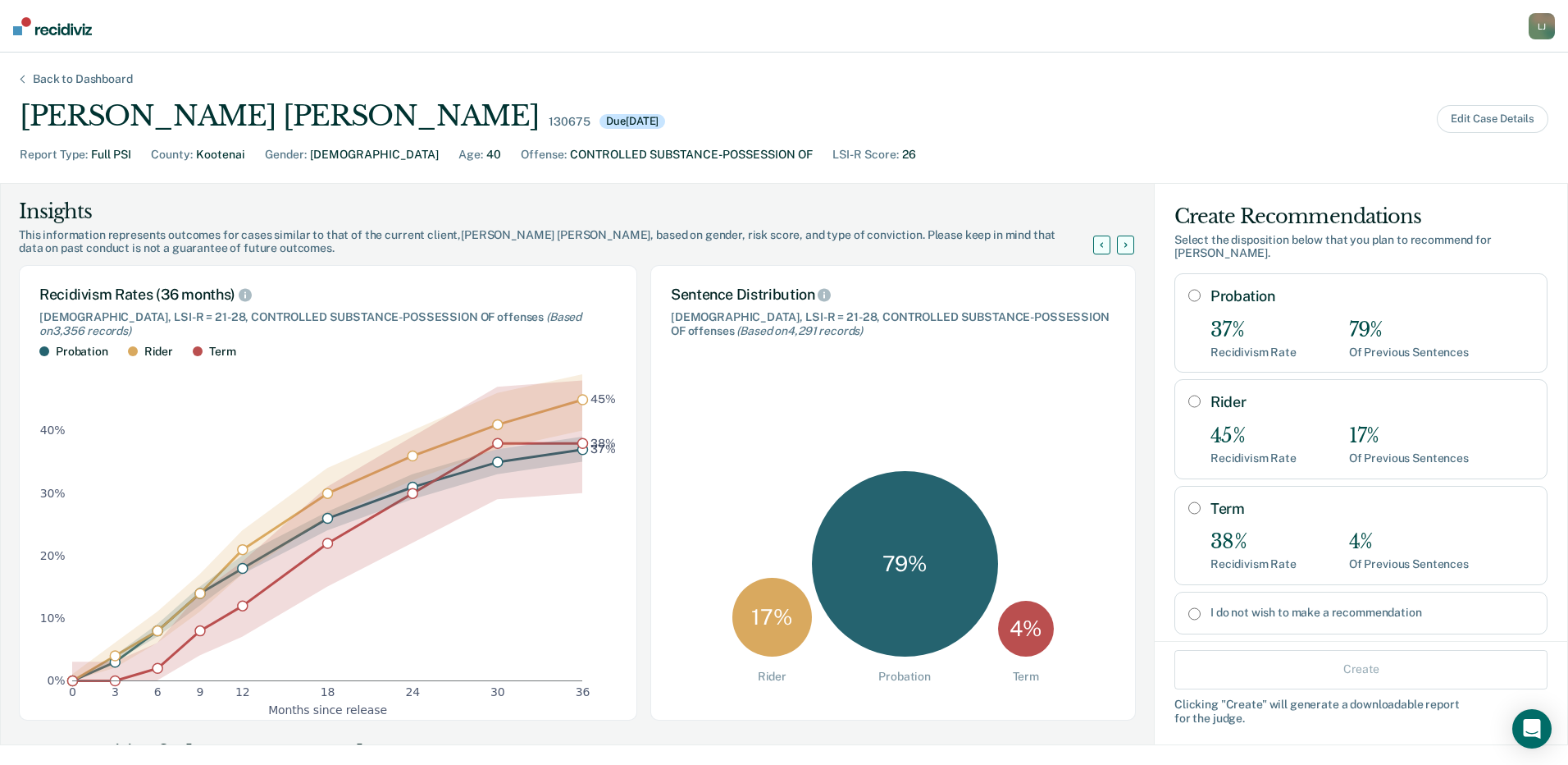
click at [1189, 401] on input "Rider" at bounding box center [1195, 401] width 13 height 13
radio input "true"
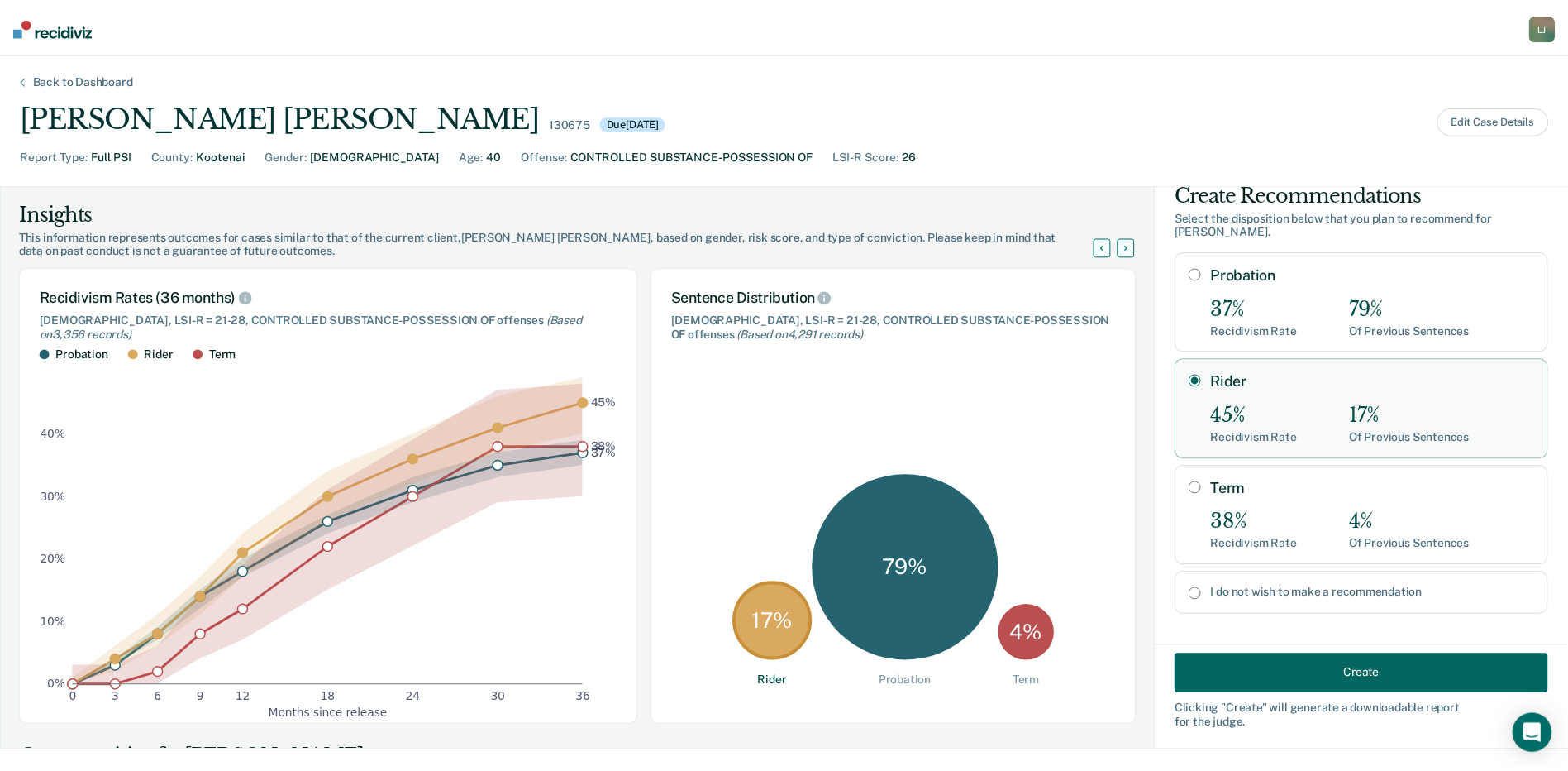
scroll to position [35, 0]
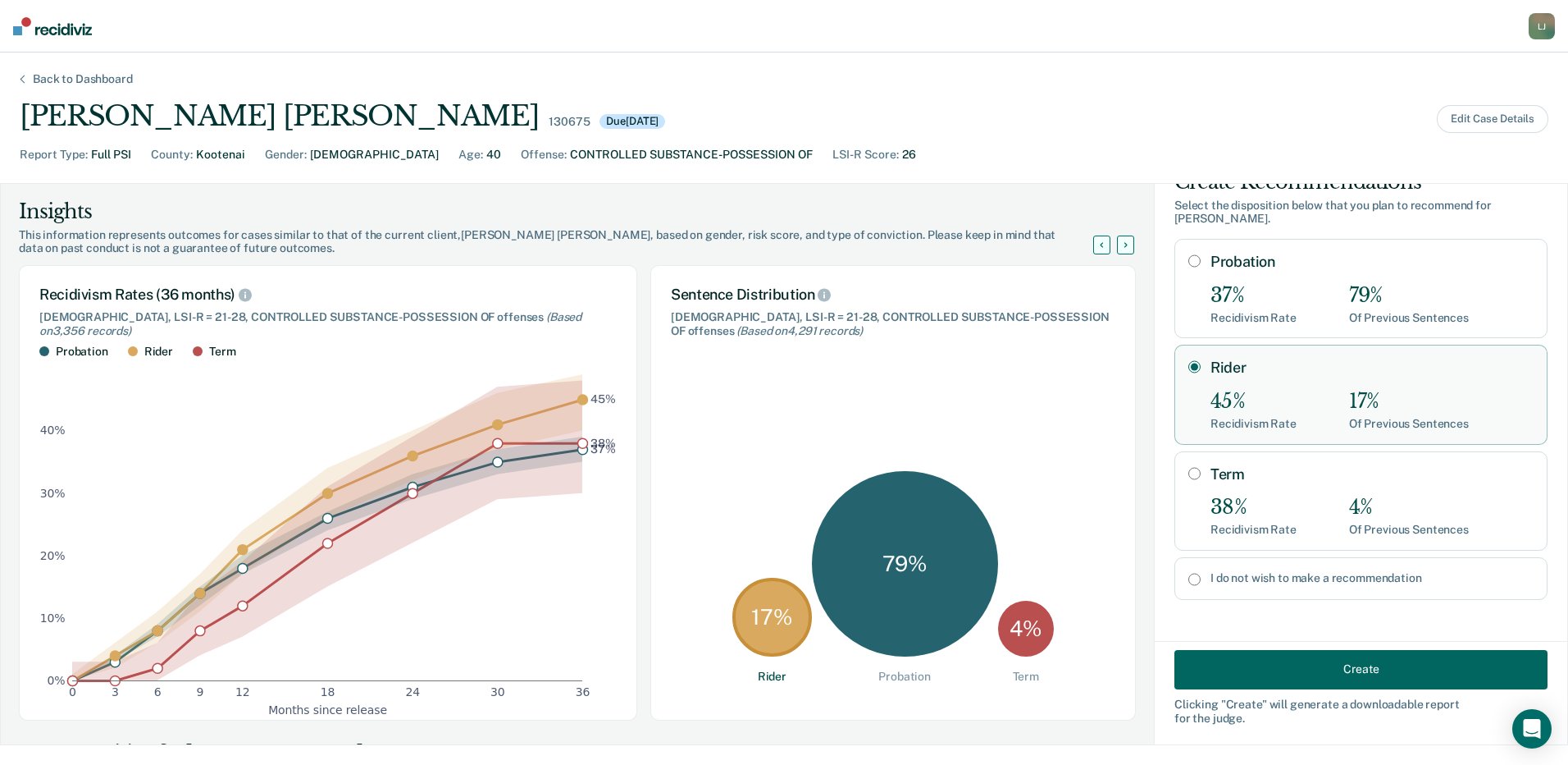
click at [1353, 663] on button "Create" at bounding box center [1361, 668] width 373 height 40
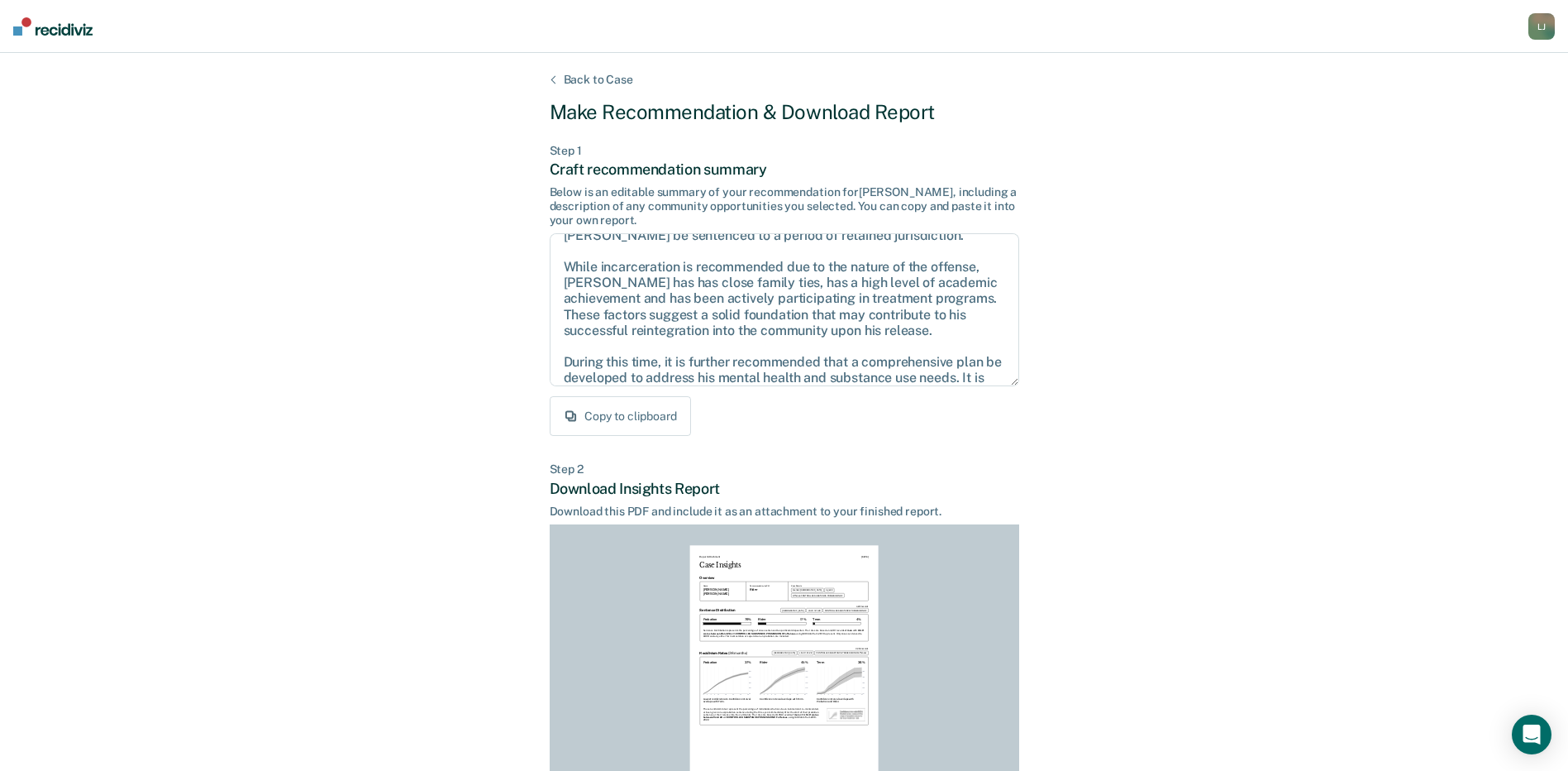
scroll to position [8, 0]
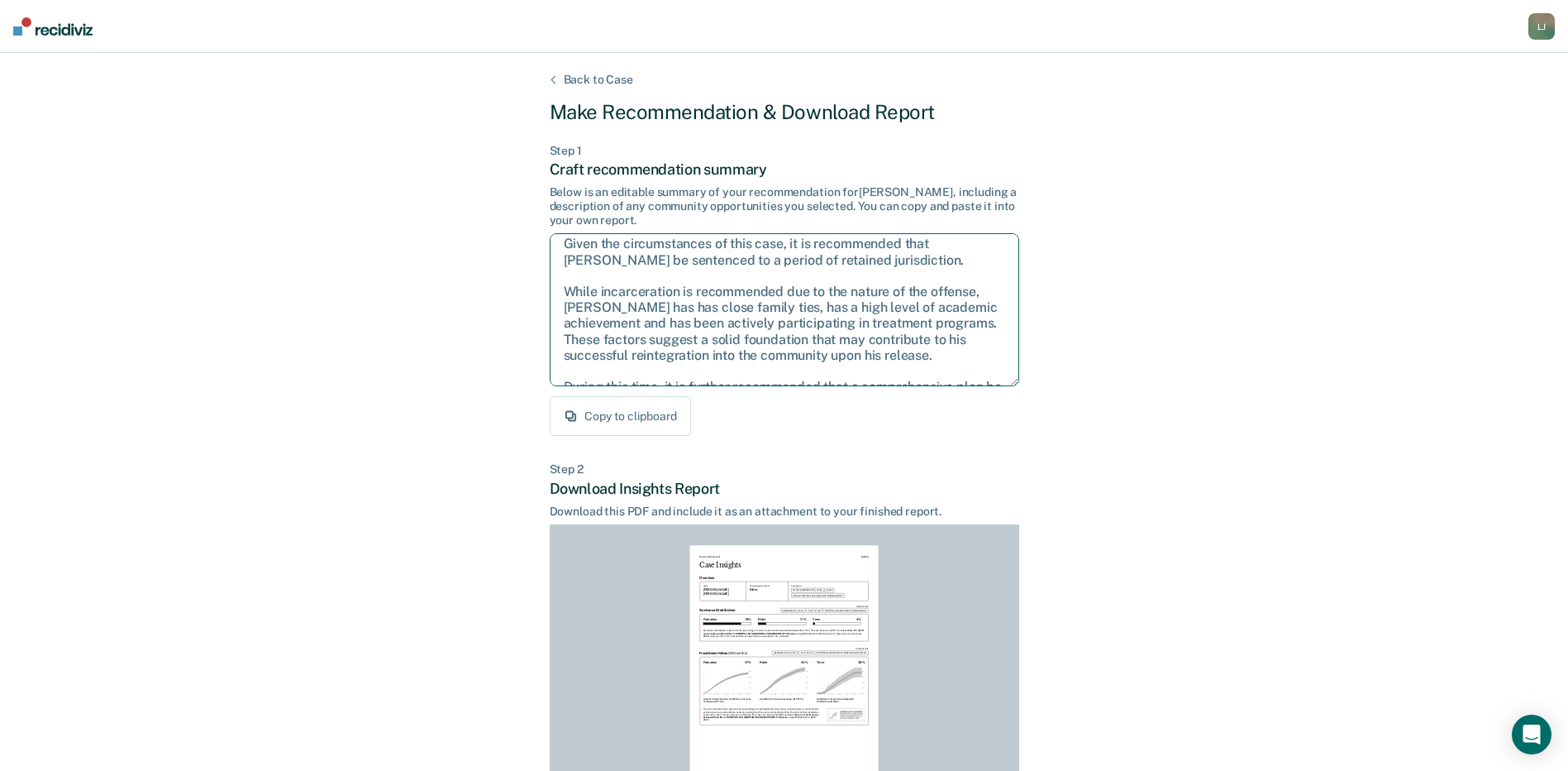
drag, startPoint x: 661, startPoint y: 373, endPoint x: 562, endPoint y: 294, distance: 126.7
click at [562, 294] on textarea "Given the circumstances of this case, it is recommended that [PERSON_NAME] be s…" at bounding box center [784, 310] width 470 height 153
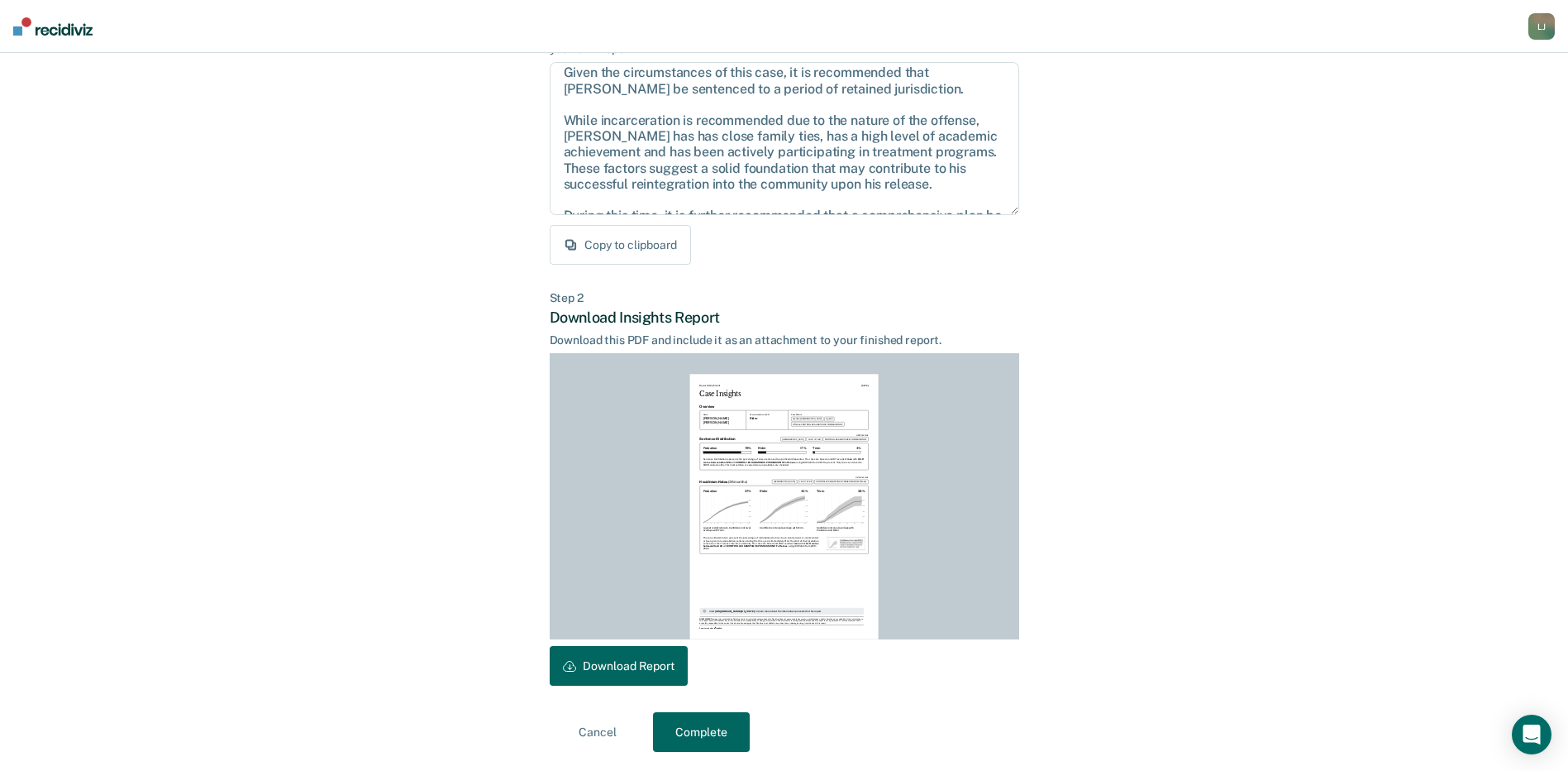
scroll to position [172, 0]
click at [616, 665] on button "Download Report" at bounding box center [618, 664] width 138 height 40
